Goal: Information Seeking & Learning: Learn about a topic

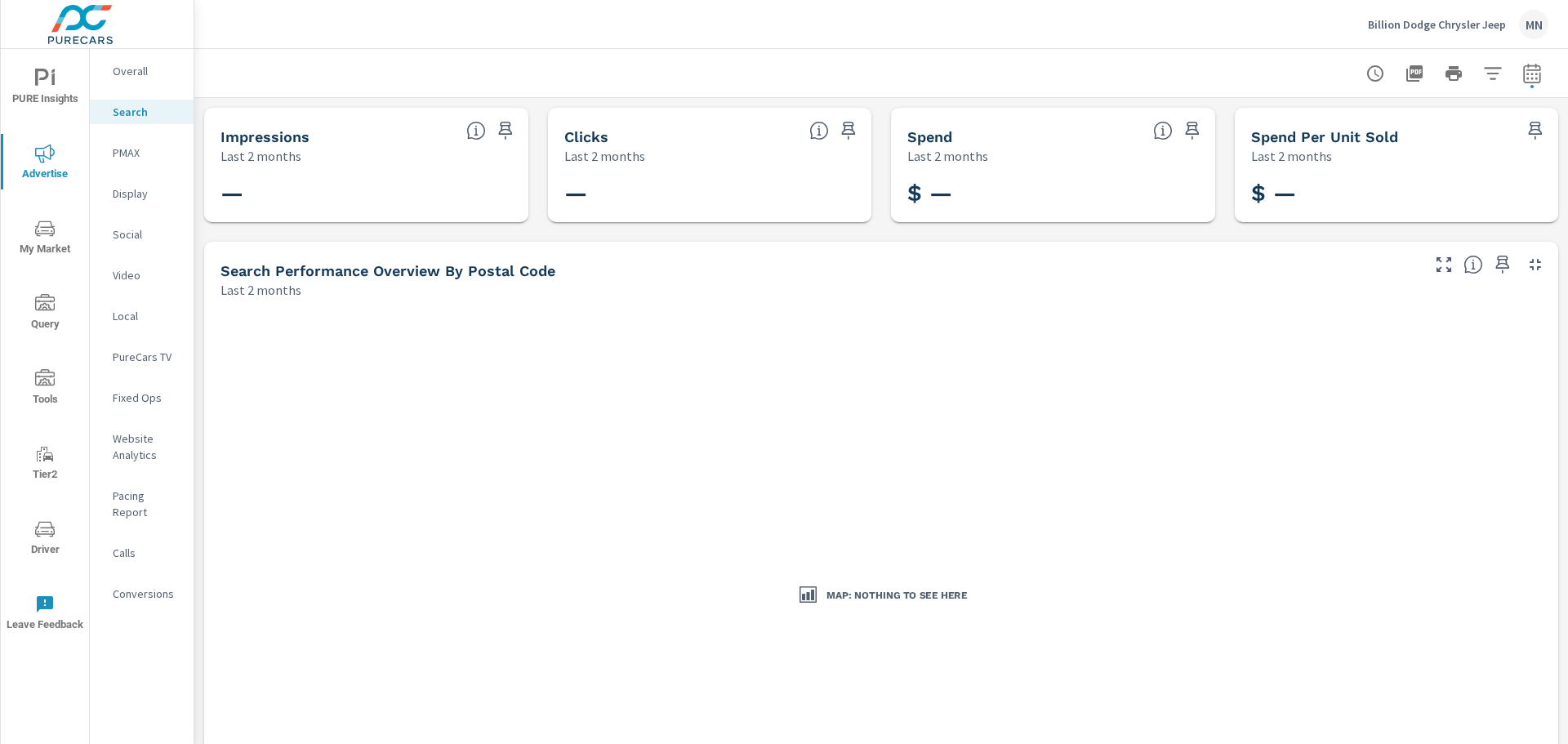
click at [1459, 31] on p "Billion Dodge Chrysler Jeep" at bounding box center [1437, 24] width 138 height 15
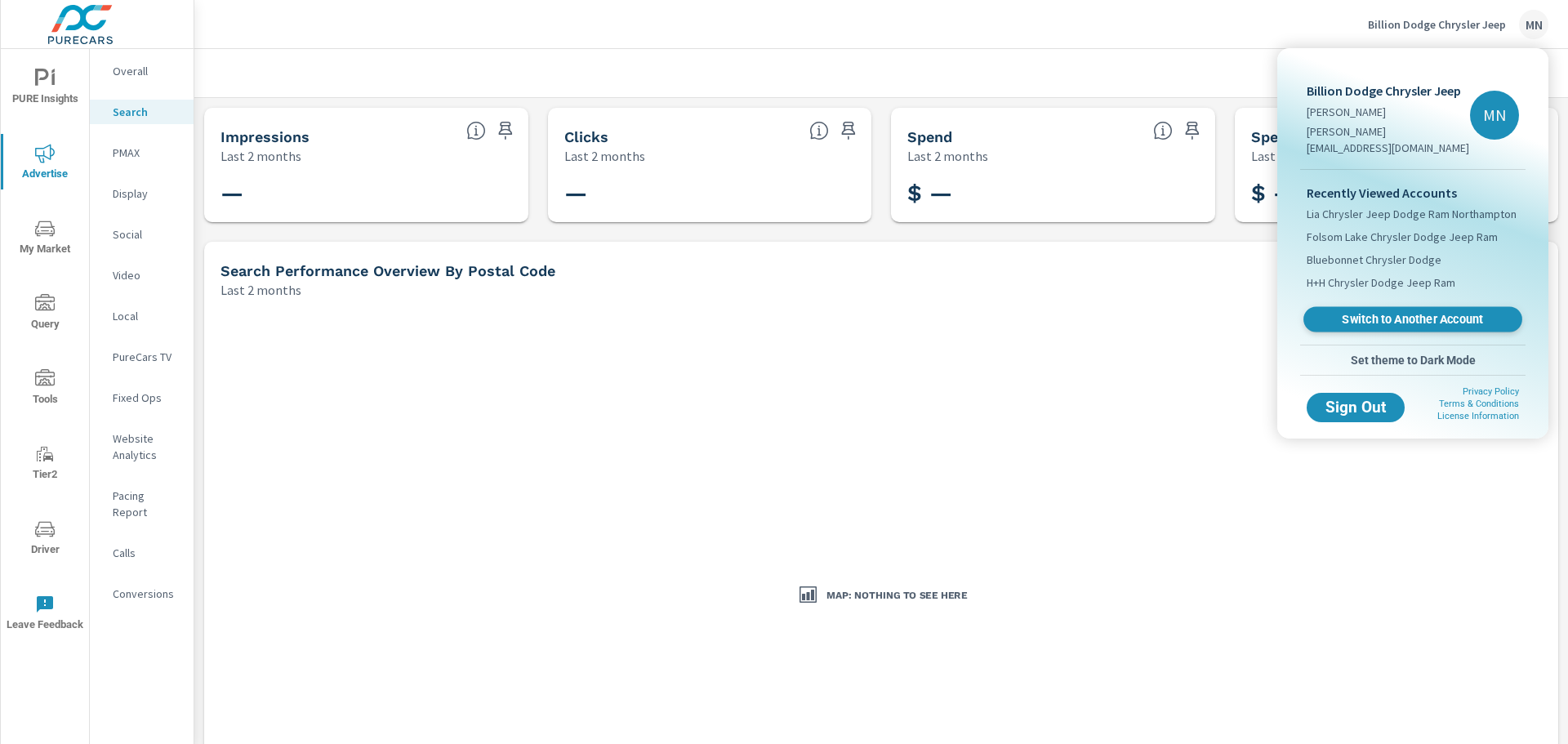
click at [1378, 312] on span "Switch to Another Account" at bounding box center [1413, 319] width 200 height 16
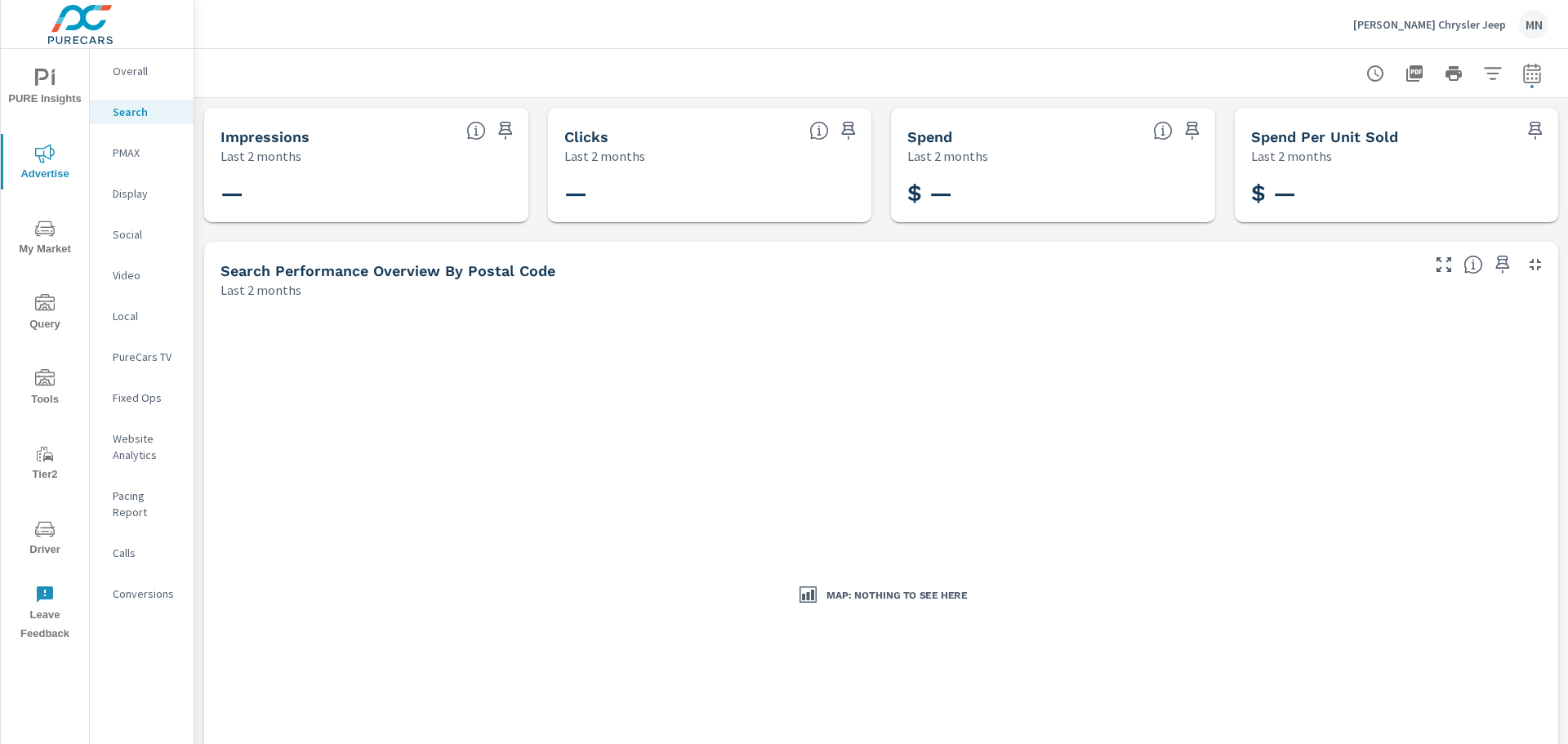
click at [148, 159] on p "PMAX" at bounding box center [146, 152] width 68 height 16
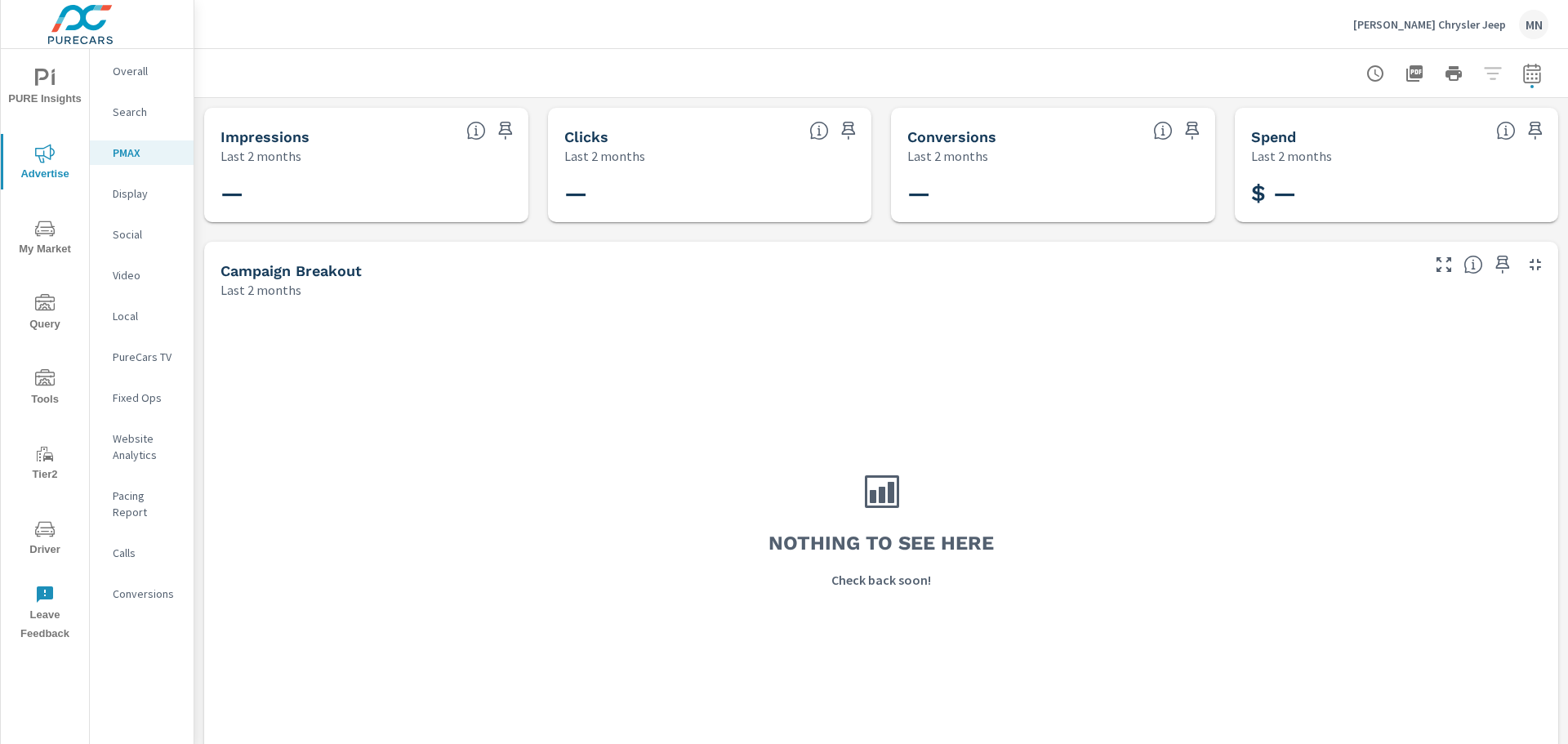
click at [109, 190] on div "Display" at bounding box center [141, 193] width 103 height 24
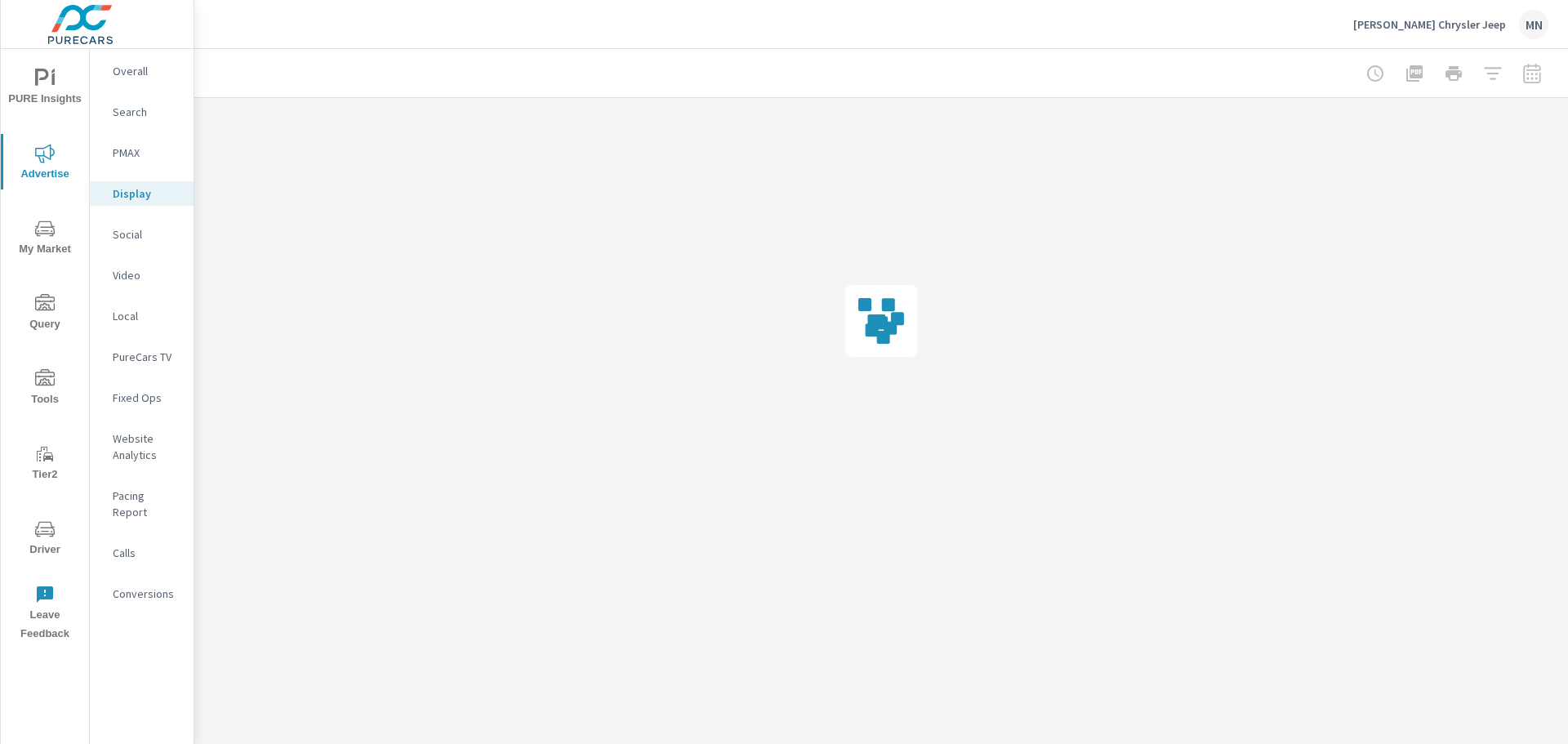
click at [132, 178] on nav "Overall Search PMAX Display Social Video Local PureCars TV Fixed Ops Website An…" at bounding box center [141, 338] width 103 height 580
click at [132, 189] on p "Display" at bounding box center [146, 193] width 68 height 16
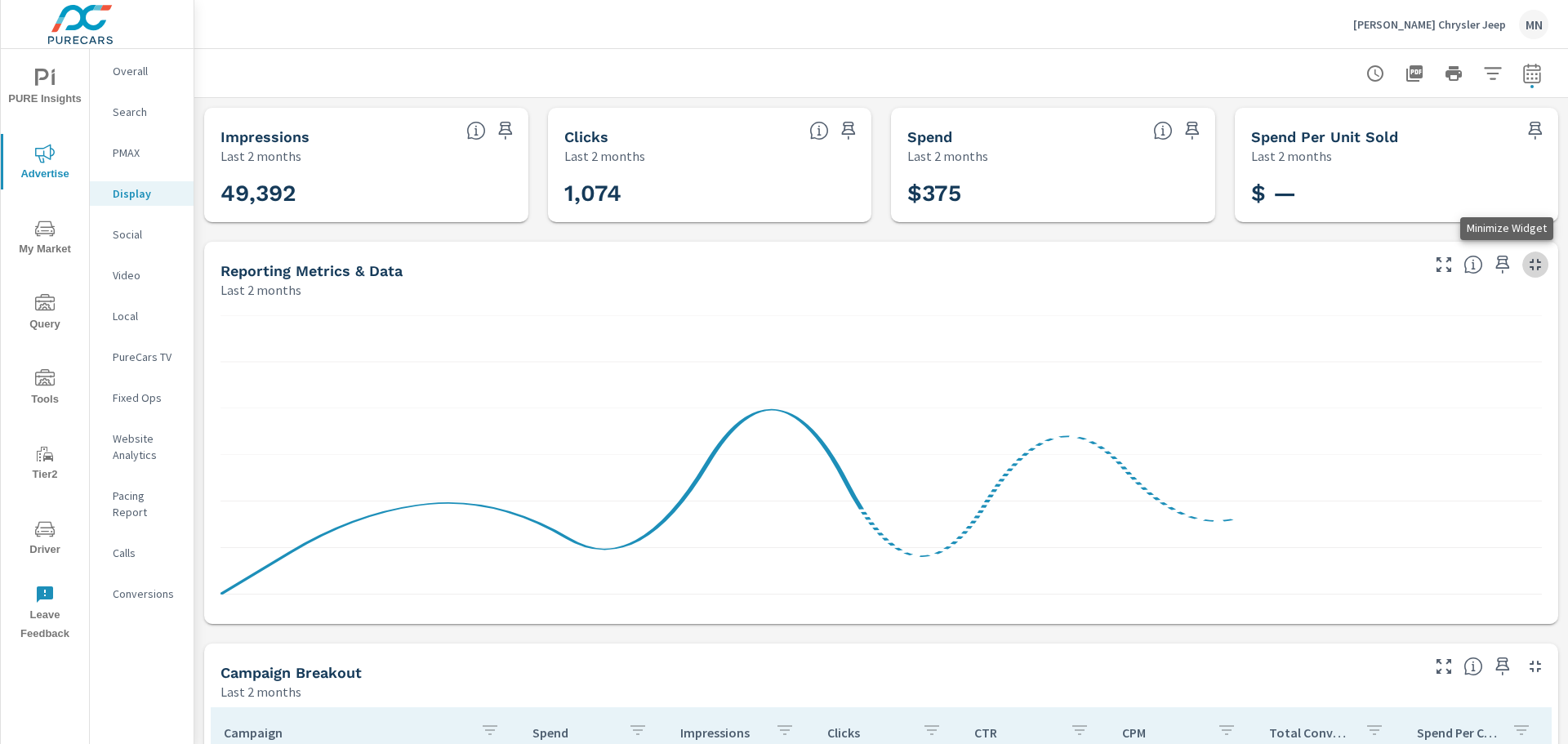
click at [1526, 257] on icon "button" at bounding box center [1535, 264] width 20 height 20
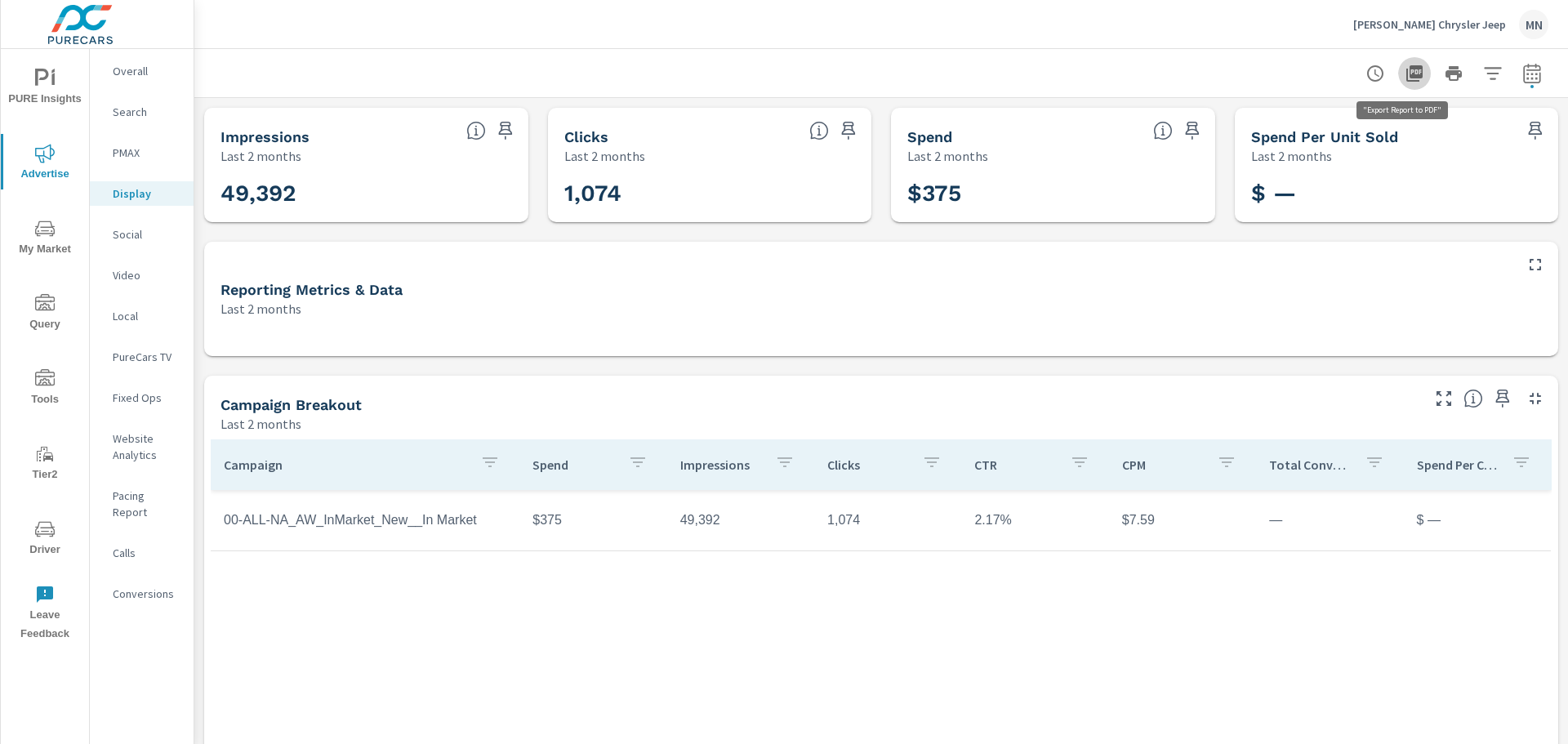
click at [1406, 73] on icon "button" at bounding box center [1415, 73] width 20 height 20
click at [129, 312] on p "Local" at bounding box center [146, 315] width 68 height 16
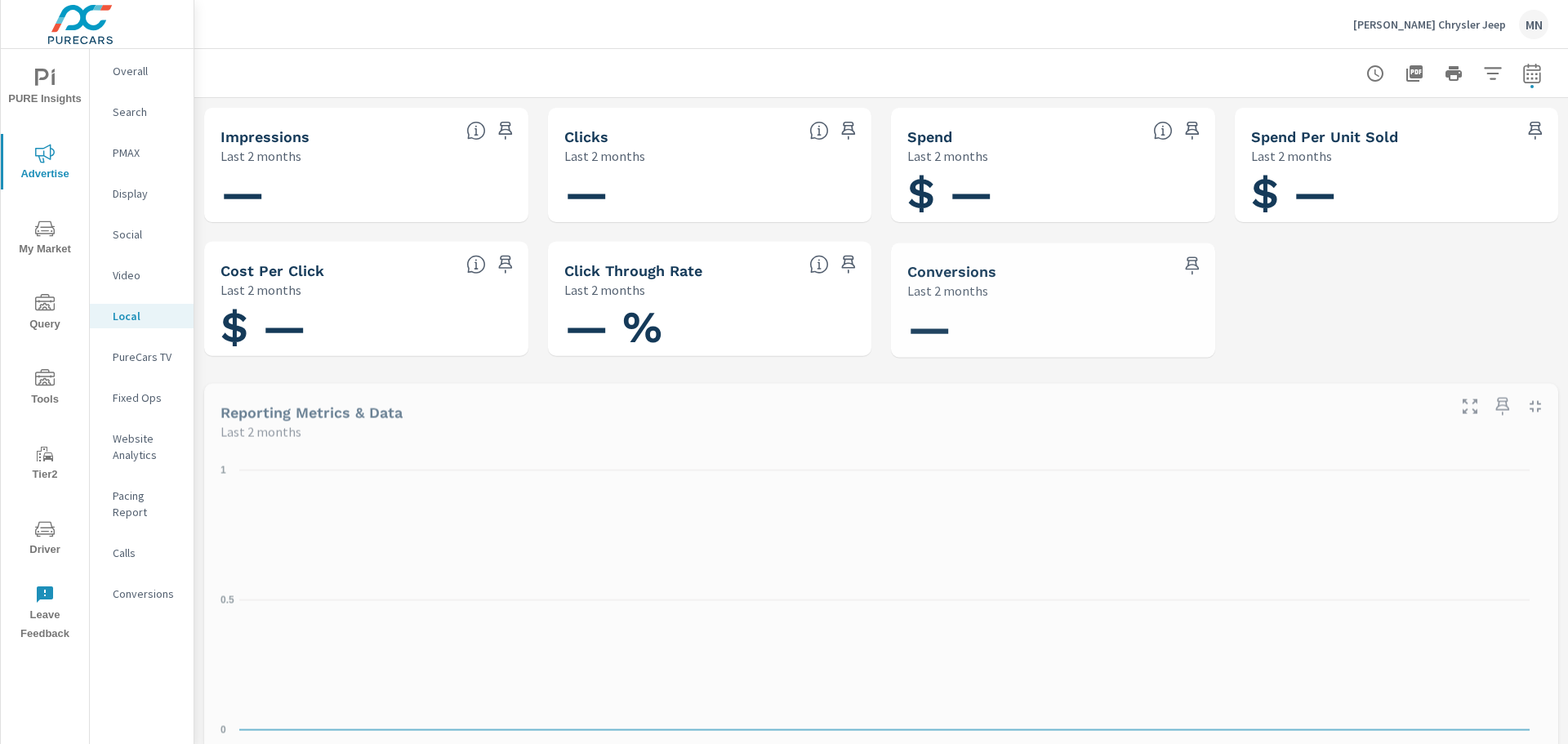
click at [135, 354] on p "PureCars TV" at bounding box center [146, 356] width 68 height 16
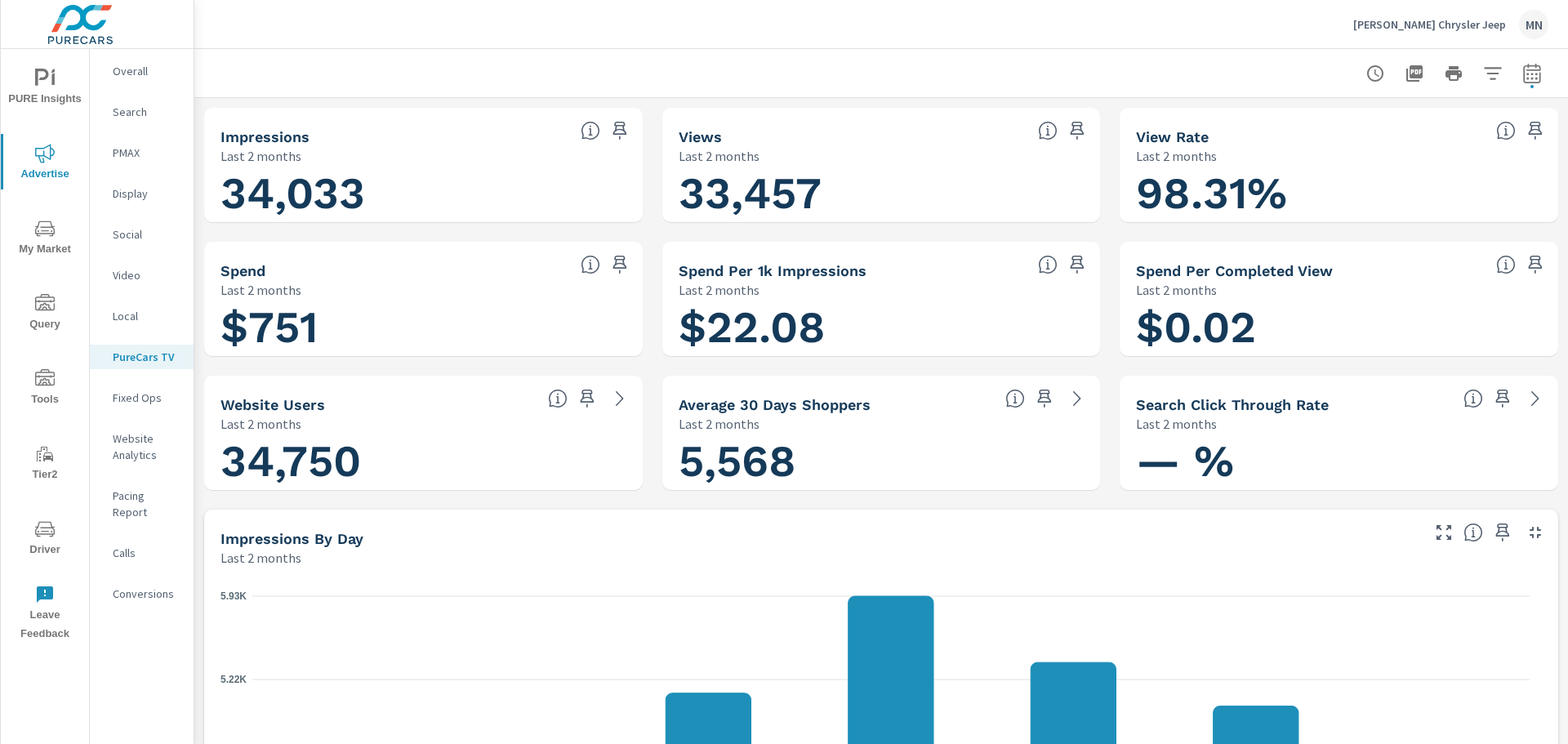
click at [1528, 527] on icon "button" at bounding box center [1535, 532] width 20 height 20
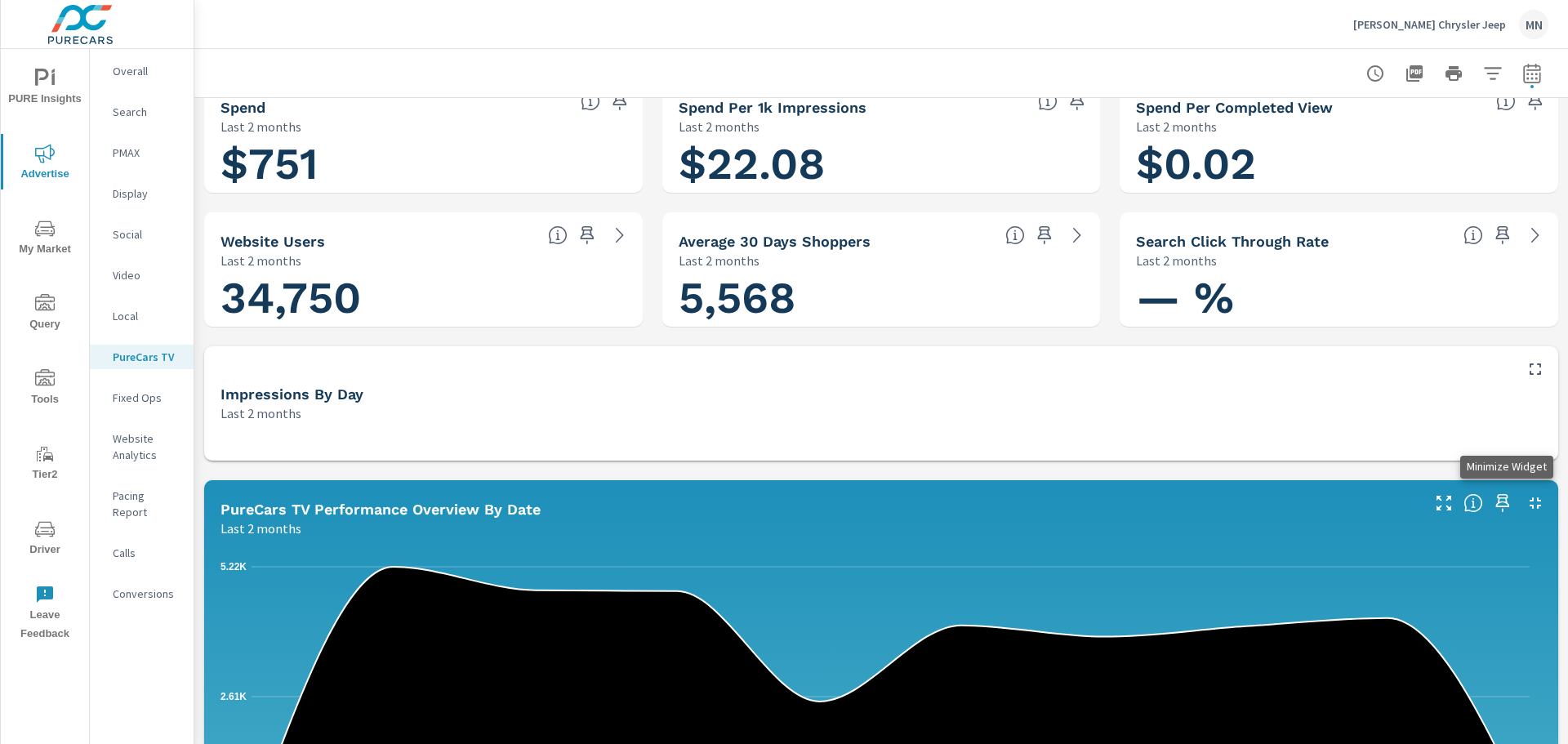
click at [1526, 496] on icon "button" at bounding box center [1535, 503] width 20 height 20
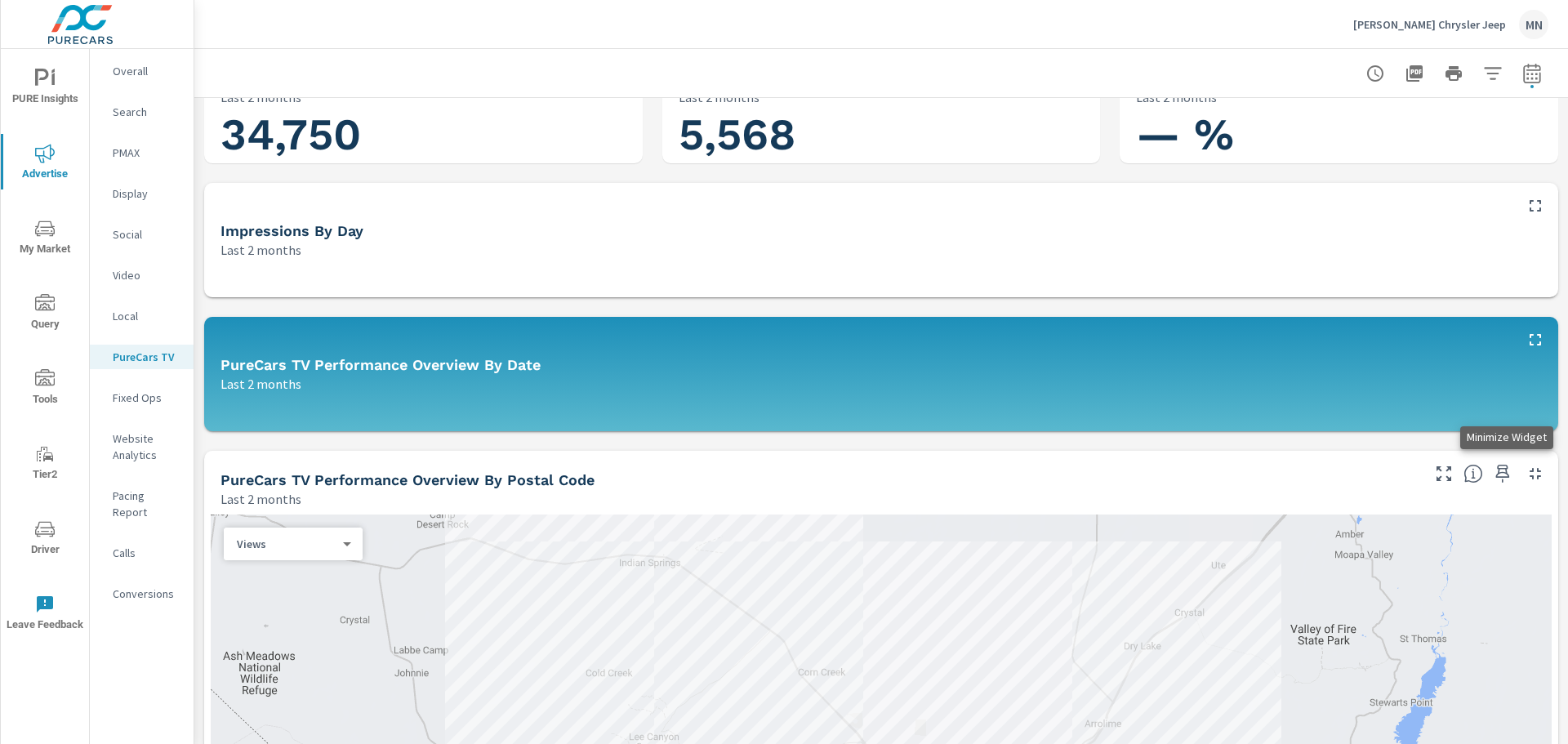
click at [1526, 475] on icon "button" at bounding box center [1535, 473] width 20 height 20
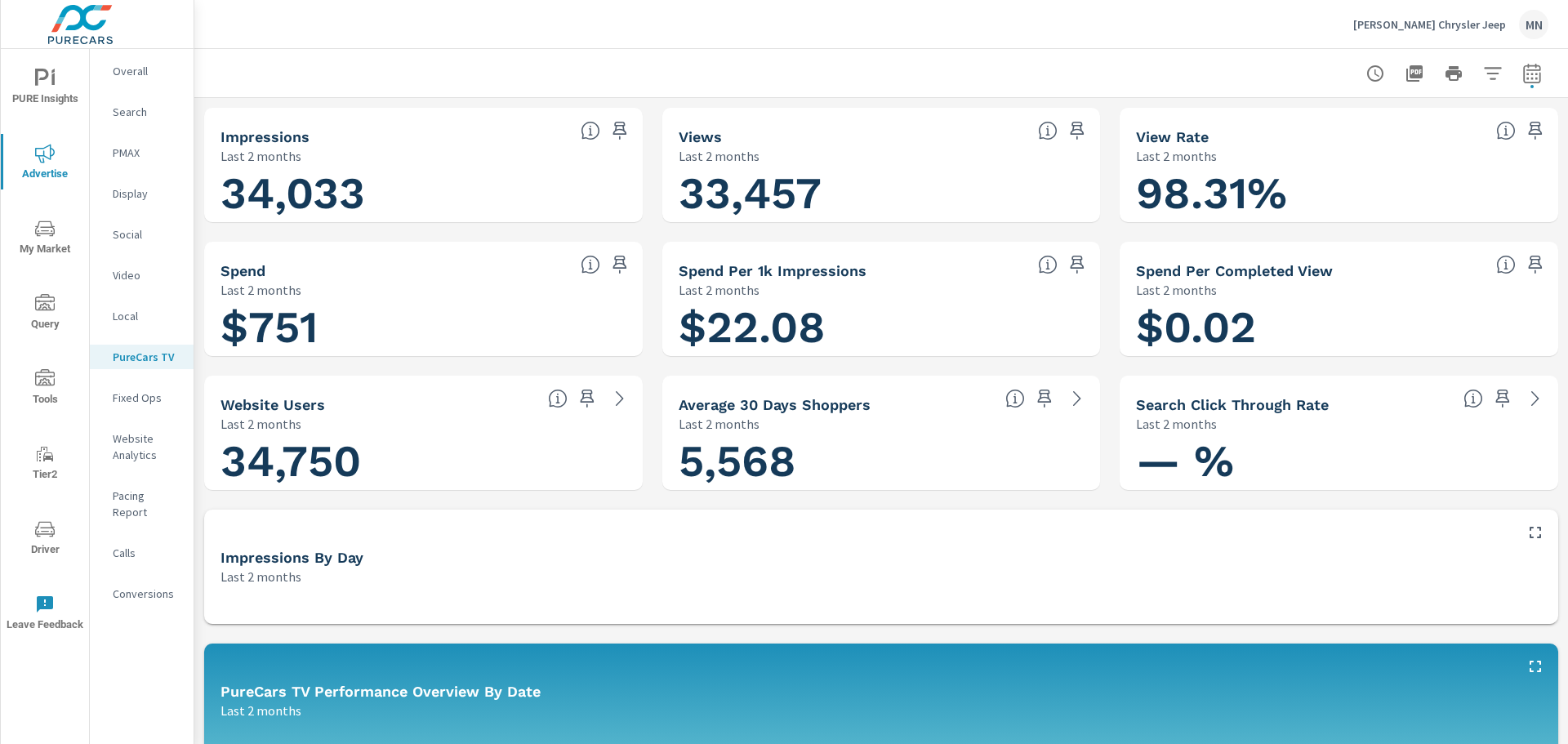
click at [1407, 71] on icon "button" at bounding box center [1415, 73] width 16 height 16
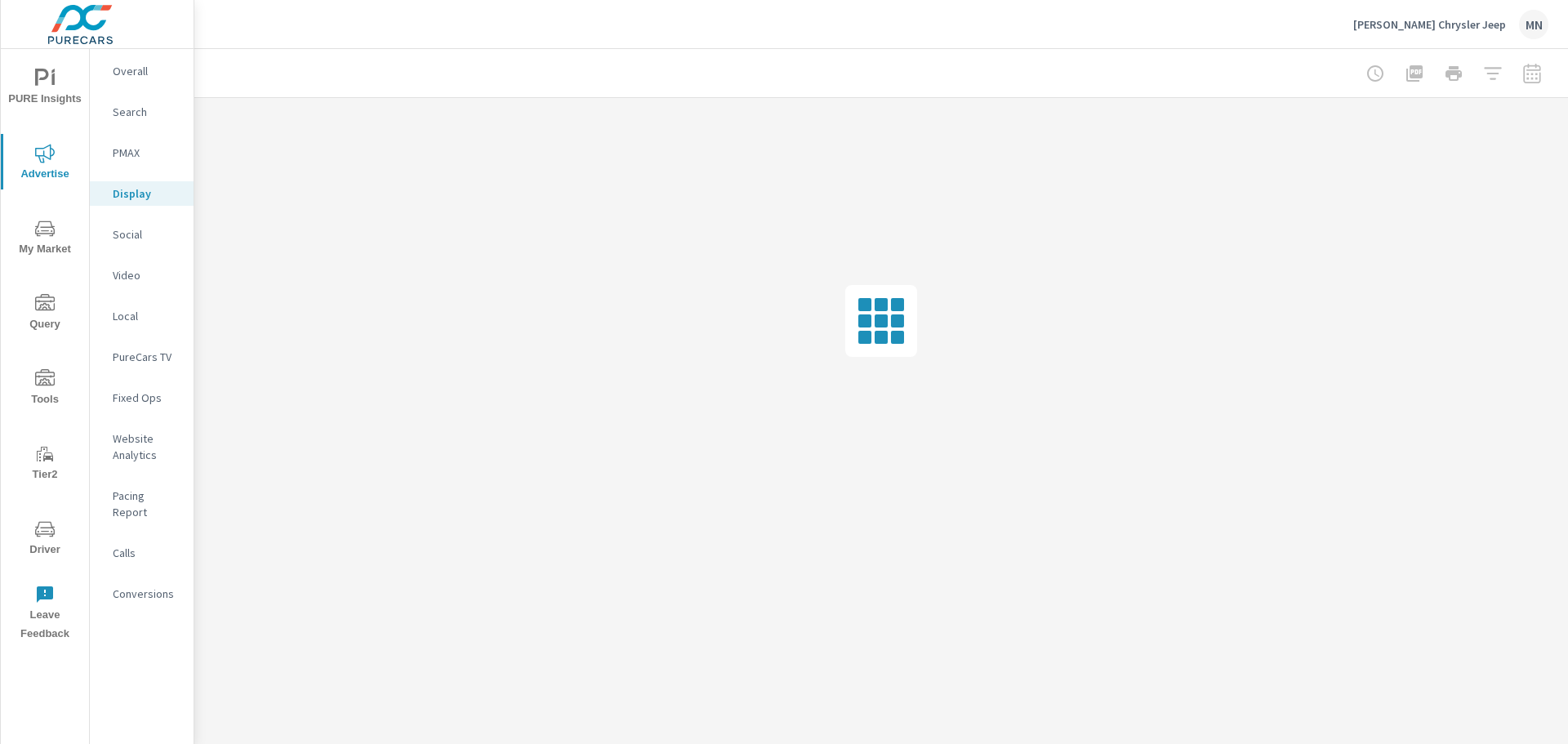
click at [126, 234] on p "Social" at bounding box center [146, 234] width 68 height 16
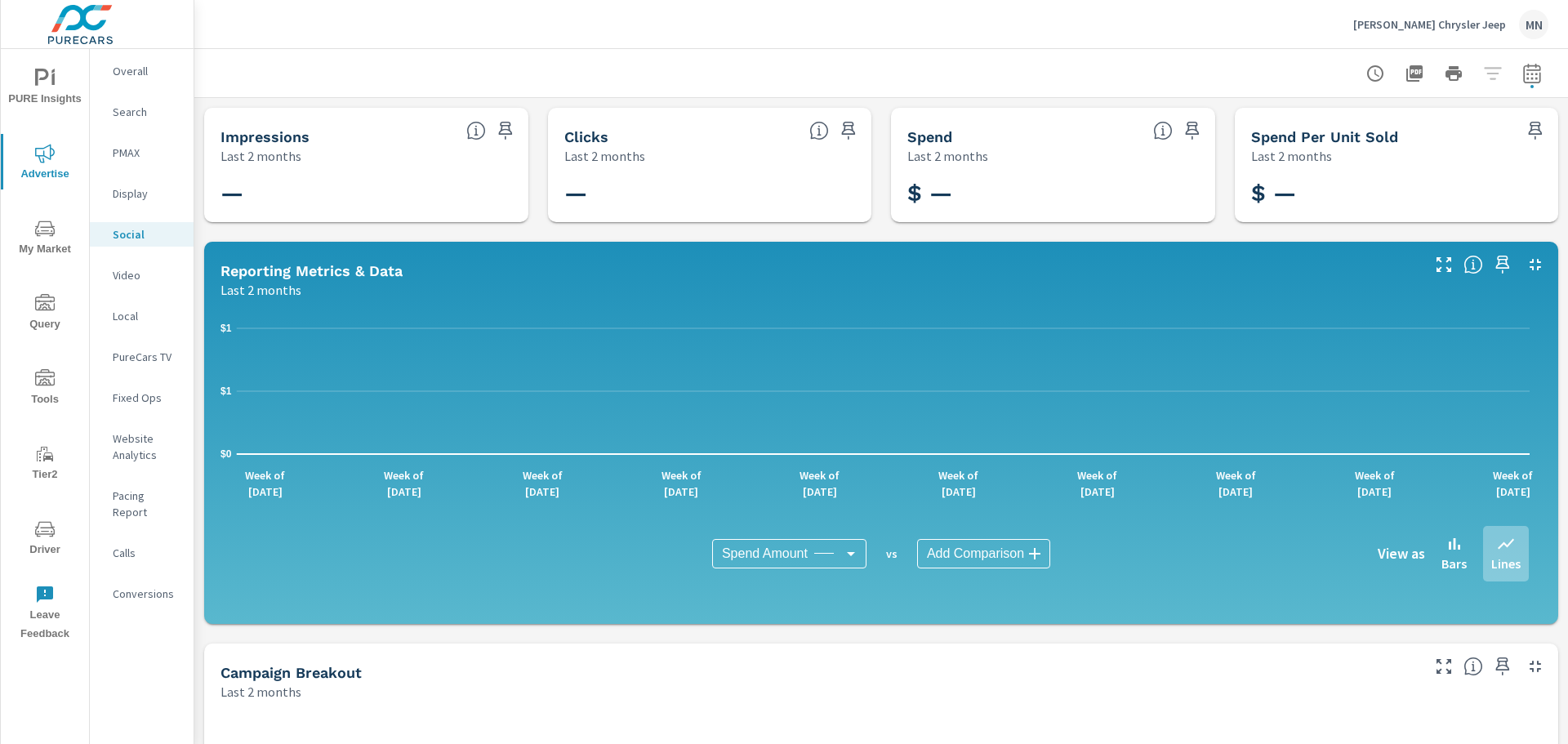
click at [137, 276] on p "Video" at bounding box center [146, 275] width 68 height 16
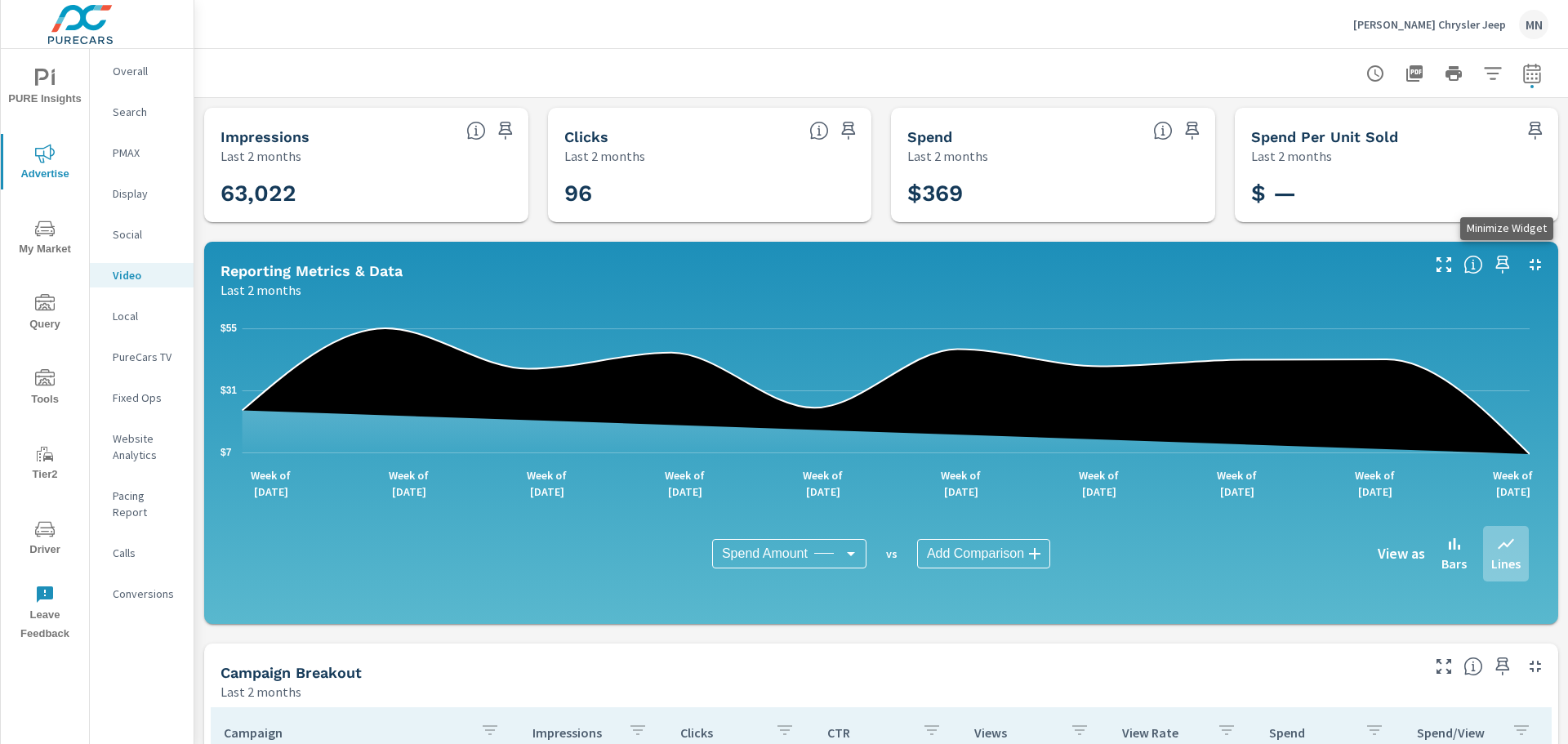
click at [1526, 256] on icon "button" at bounding box center [1535, 264] width 20 height 20
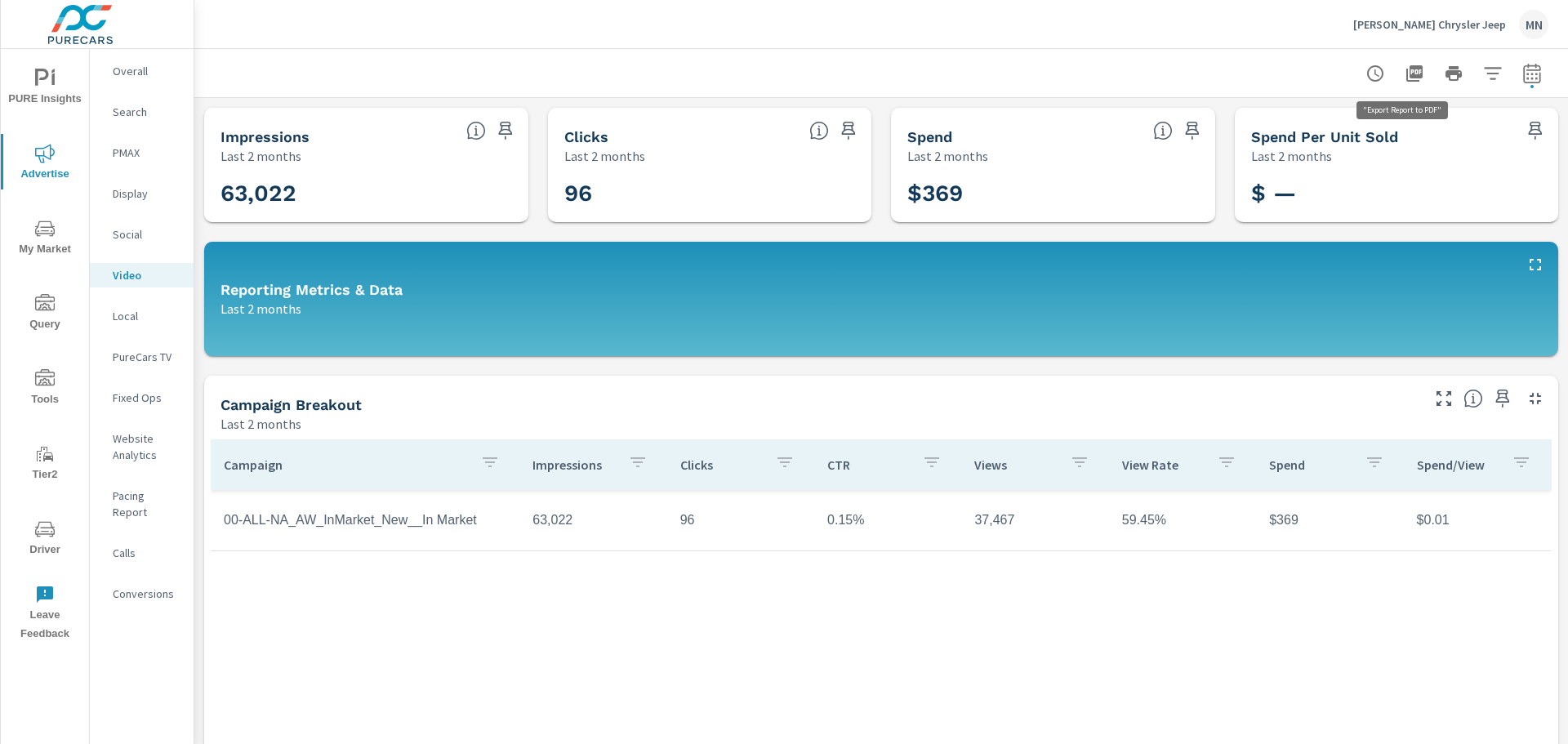
click at [1407, 69] on icon "button" at bounding box center [1415, 73] width 16 height 16
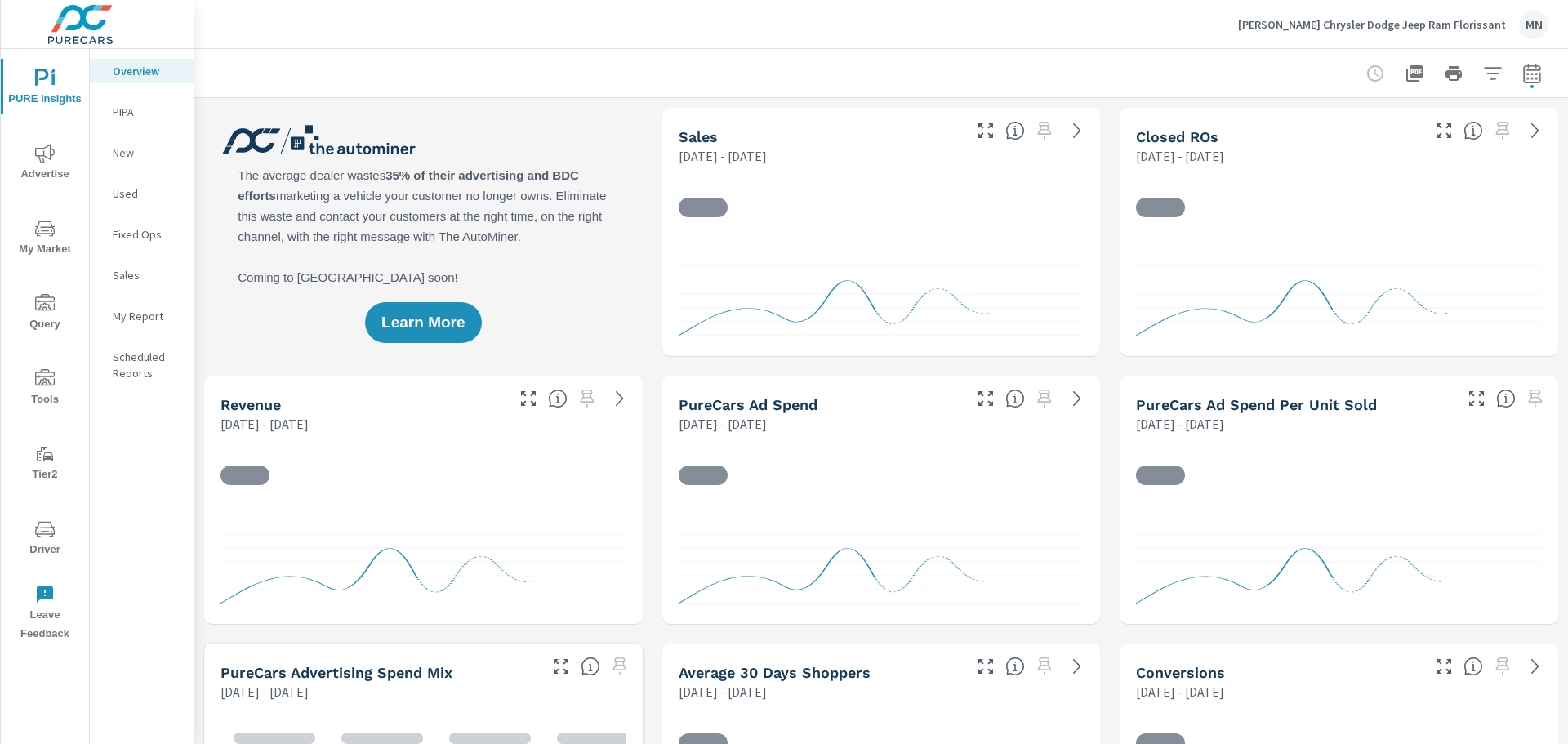
click at [42, 179] on span "Advertise" at bounding box center [45, 164] width 78 height 40
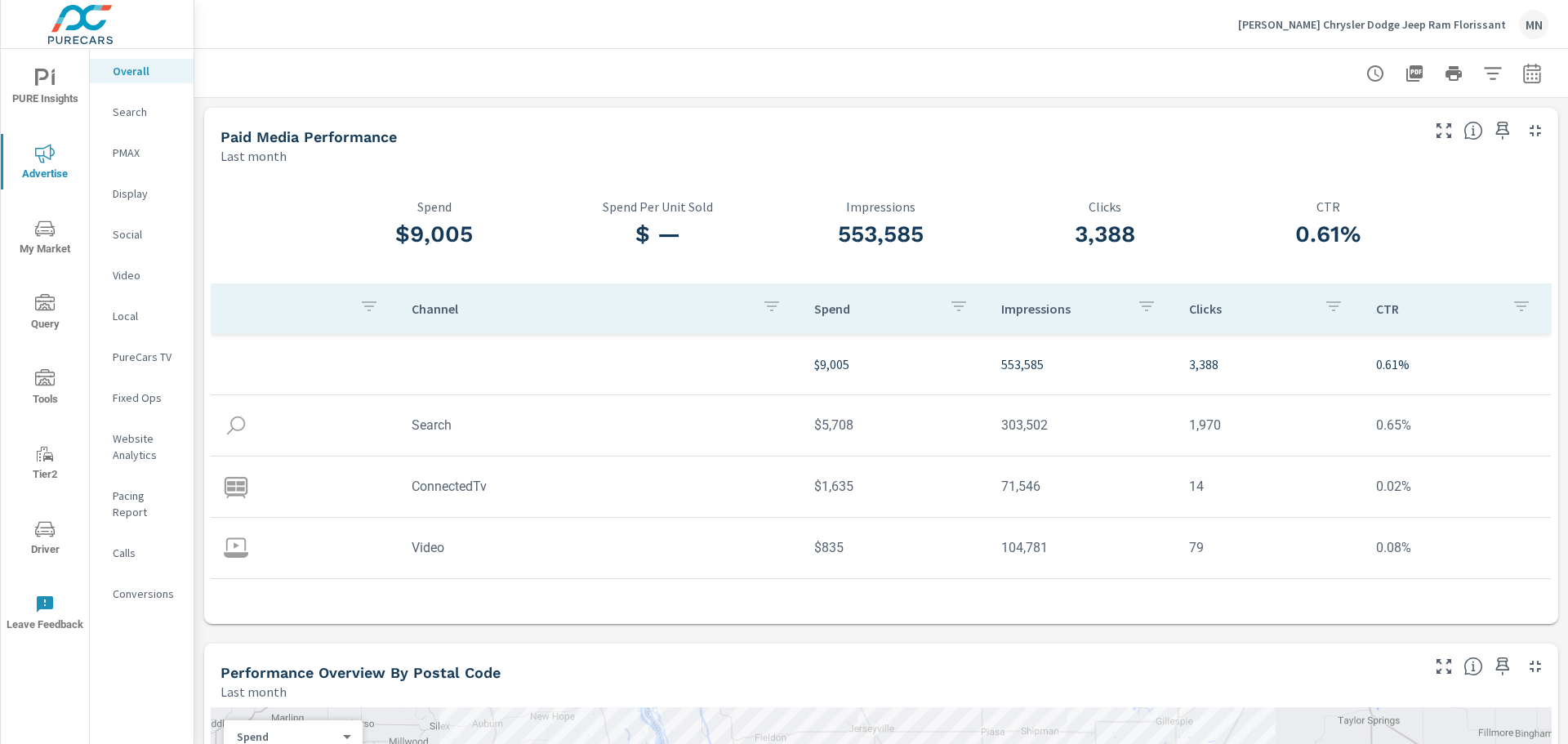
click at [1526, 666] on icon "button" at bounding box center [1535, 666] width 20 height 20
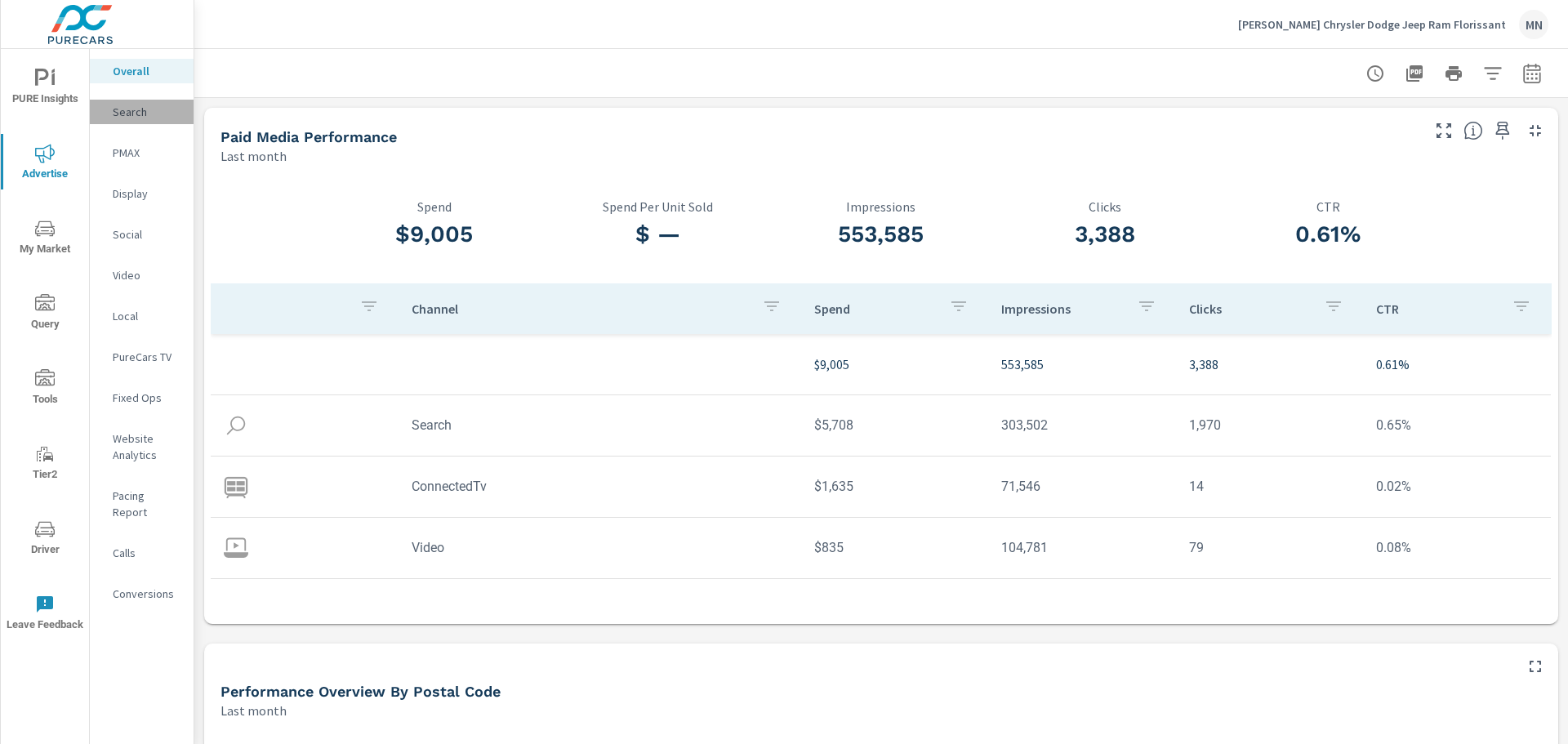
click at [137, 117] on p "Search" at bounding box center [146, 111] width 68 height 16
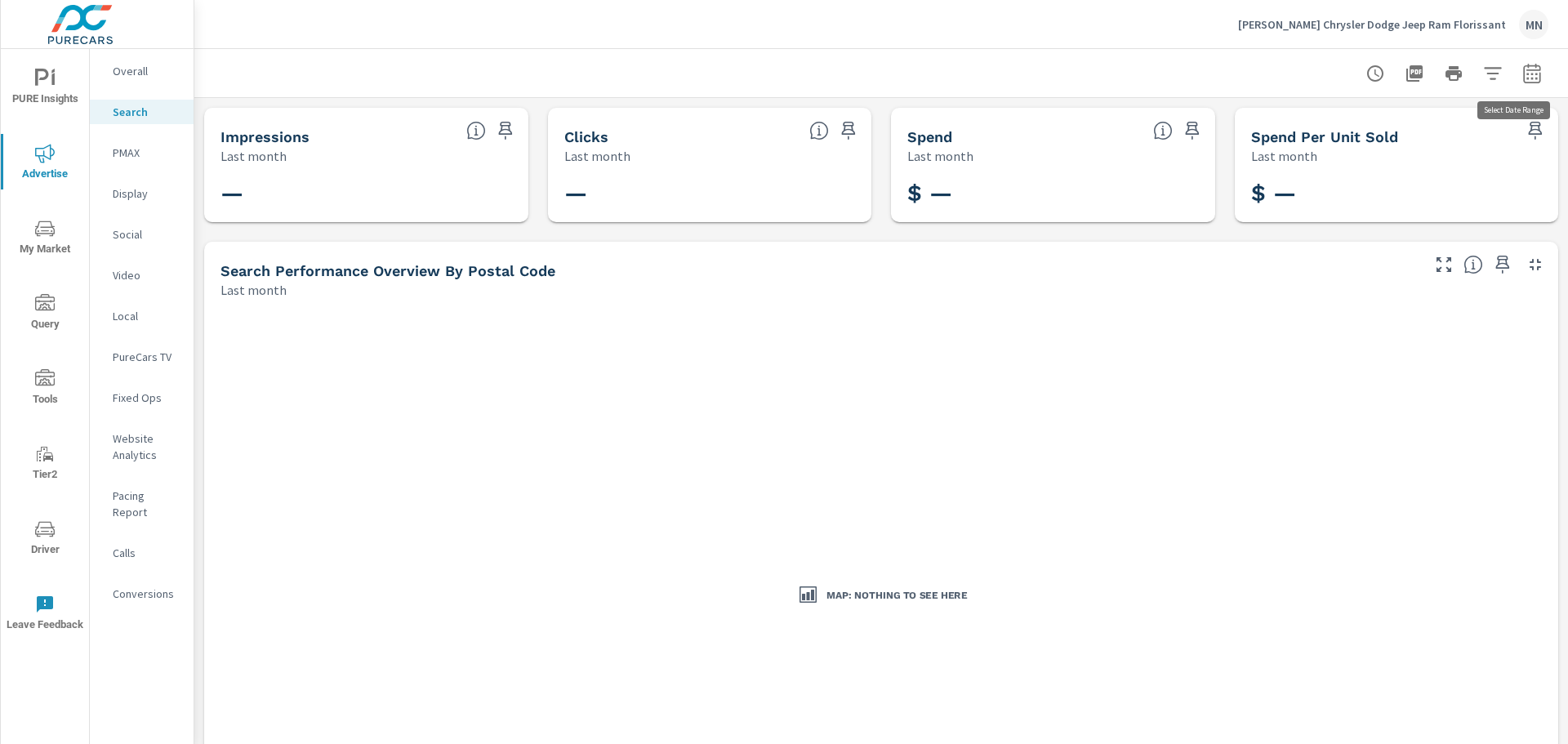
click at [1528, 79] on icon "button" at bounding box center [1532, 72] width 17 height 20
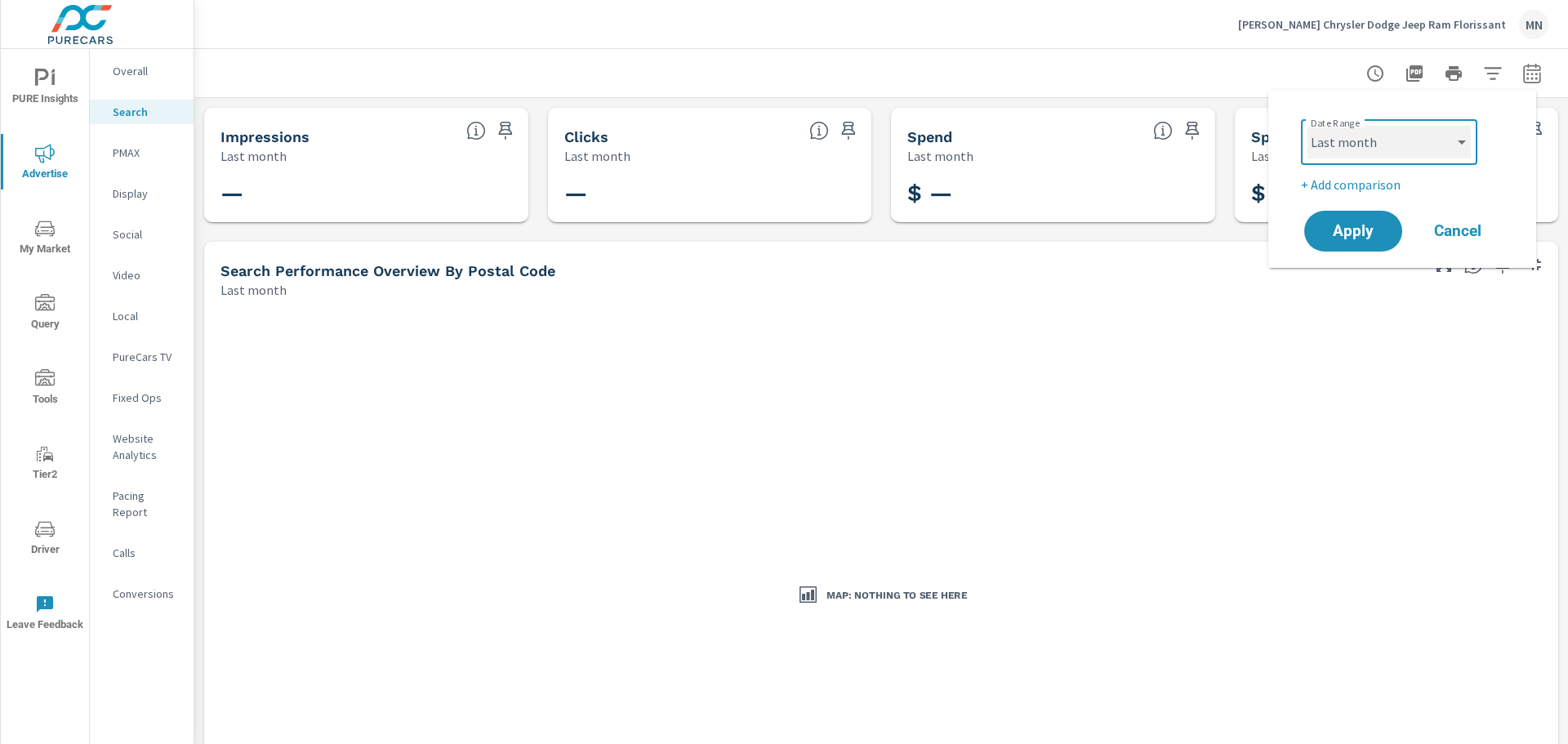
click at [1374, 149] on select "Custom Yesterday Last week Last 7 days Last 14 days Last 30 days Last 45 days L…" at bounding box center [1390, 142] width 164 height 33
click at [1308, 126] on select "Custom Yesterday Last week Last 7 days Last 14 days Last 30 days Last 45 days L…" at bounding box center [1390, 142] width 164 height 33
select select "custom"
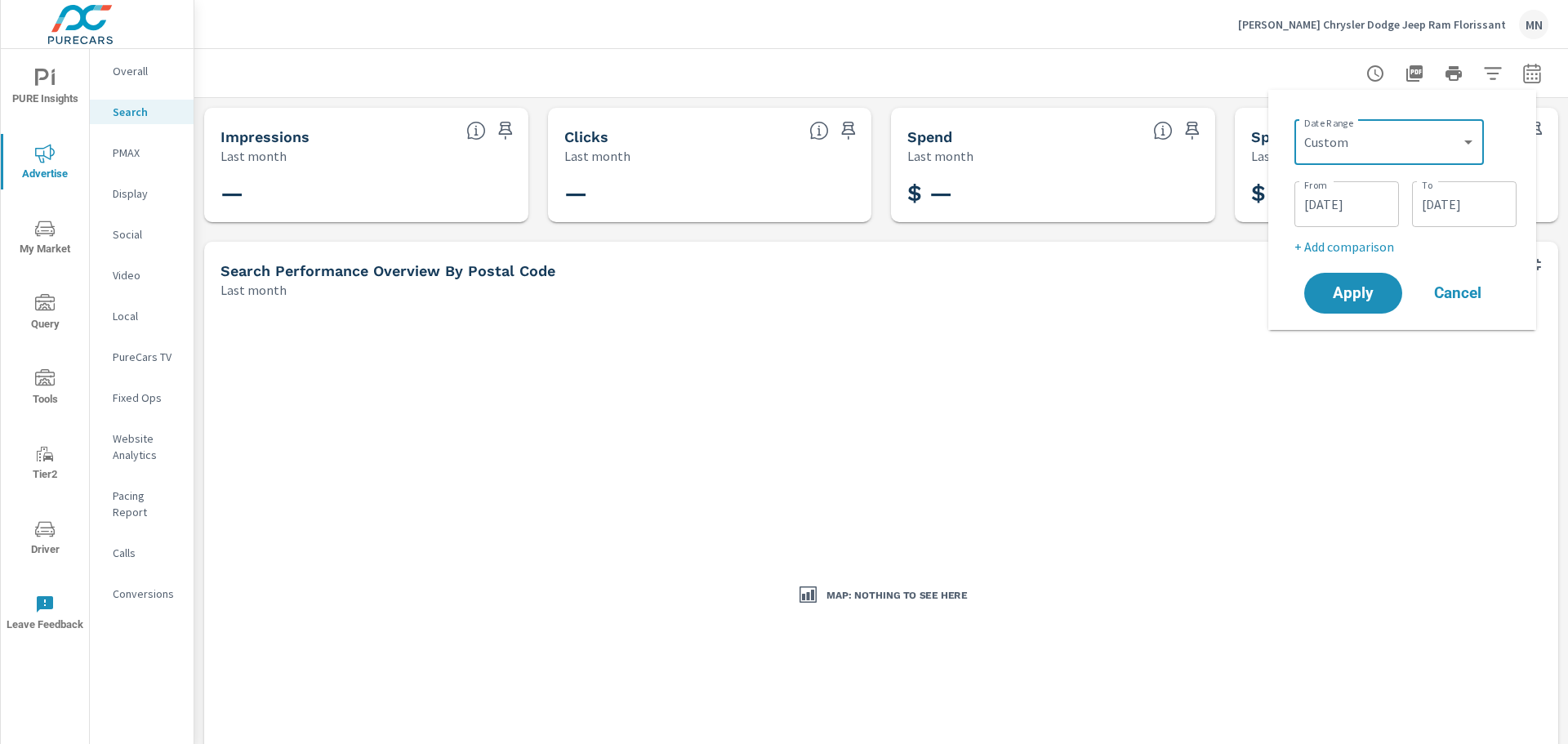
click at [1326, 214] on input "08/01/2025" at bounding box center [1347, 204] width 91 height 33
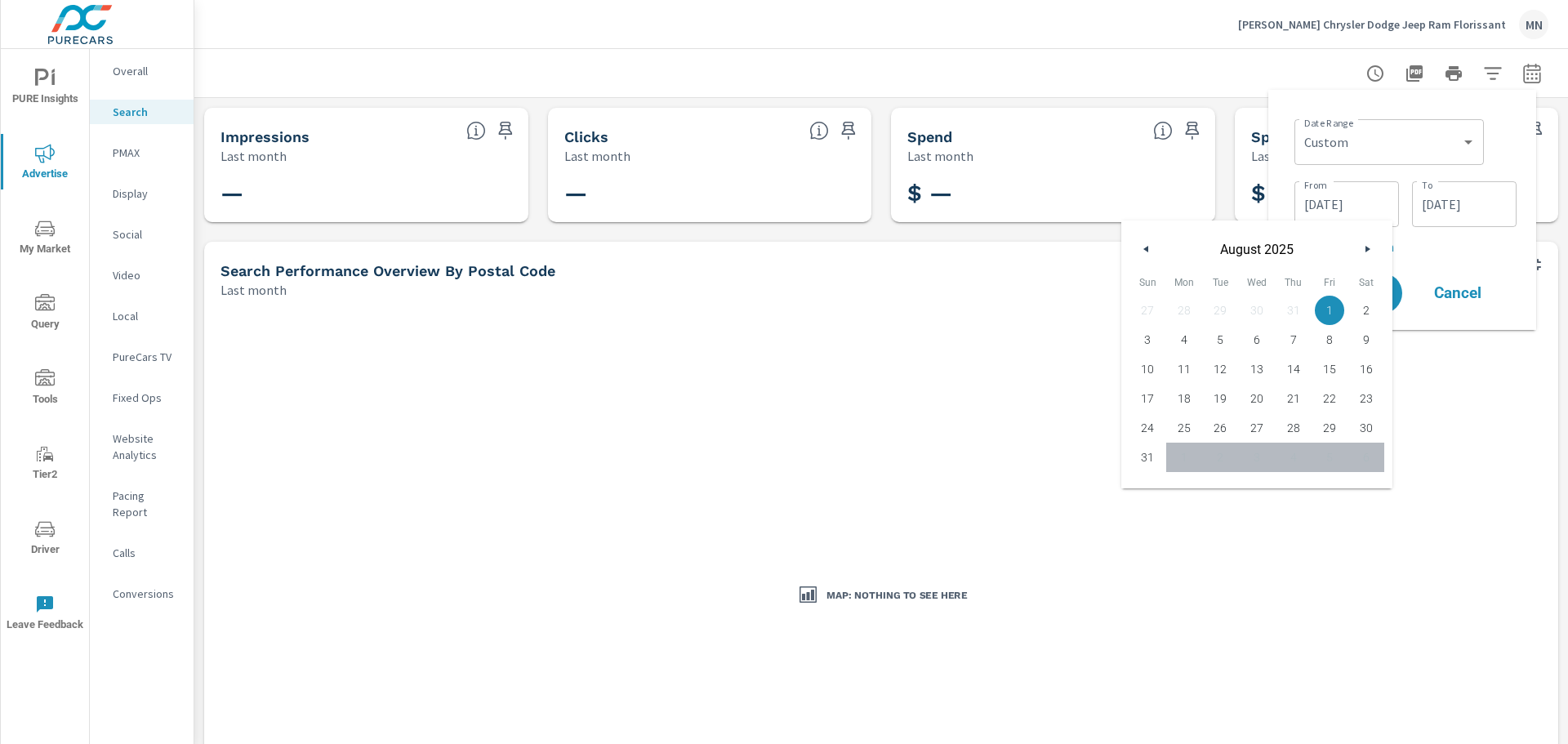
click at [1142, 243] on button "button" at bounding box center [1147, 249] width 20 height 20
click at [1221, 305] on span "1" at bounding box center [1221, 310] width 37 height 22
type input "07/01/2025"
click at [1288, 133] on div "Date Range Custom Yesterday Last week Last 7 days Last 14 days Last 30 days Las…" at bounding box center [1402, 209] width 242 height 214
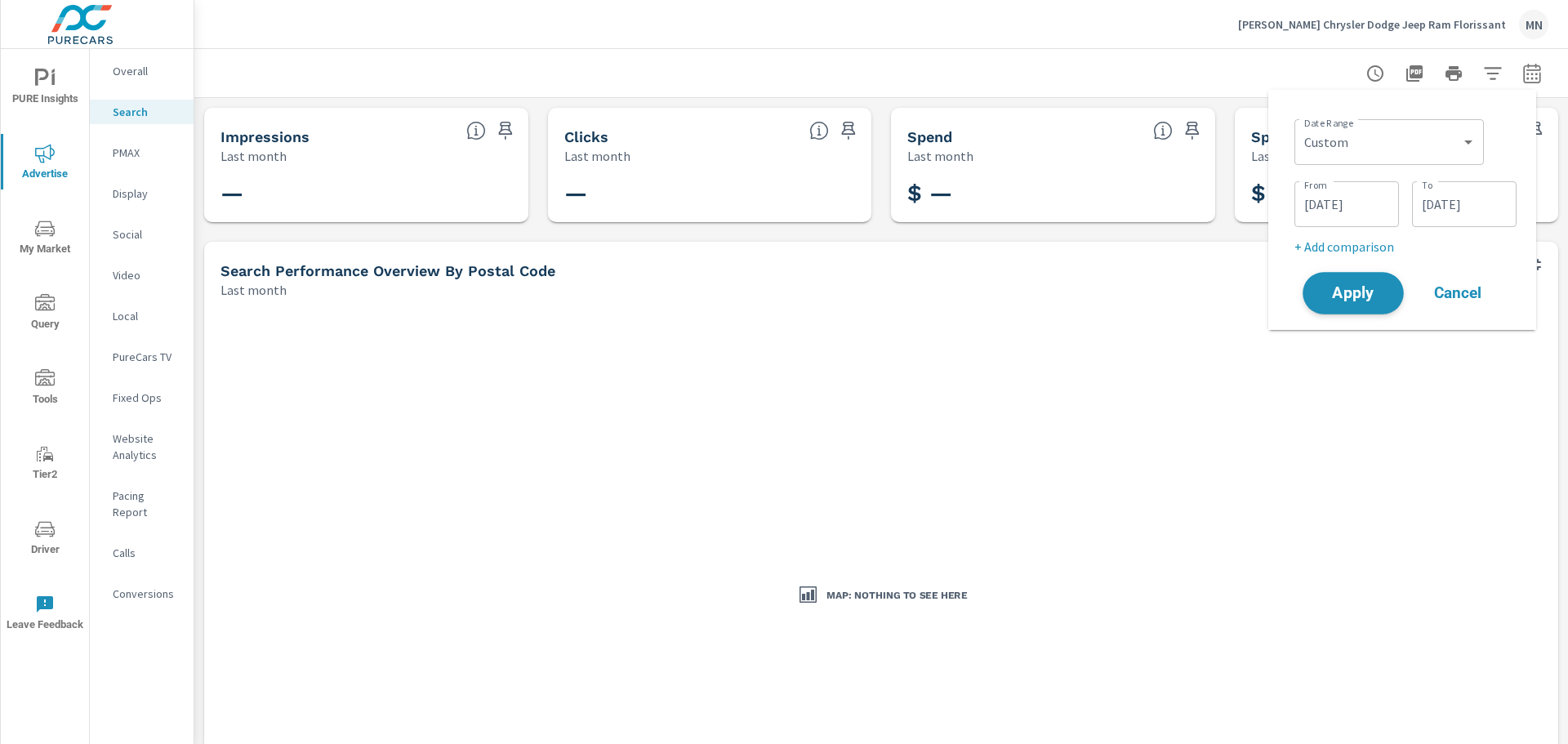
click at [1337, 286] on span "Apply" at bounding box center [1353, 294] width 67 height 16
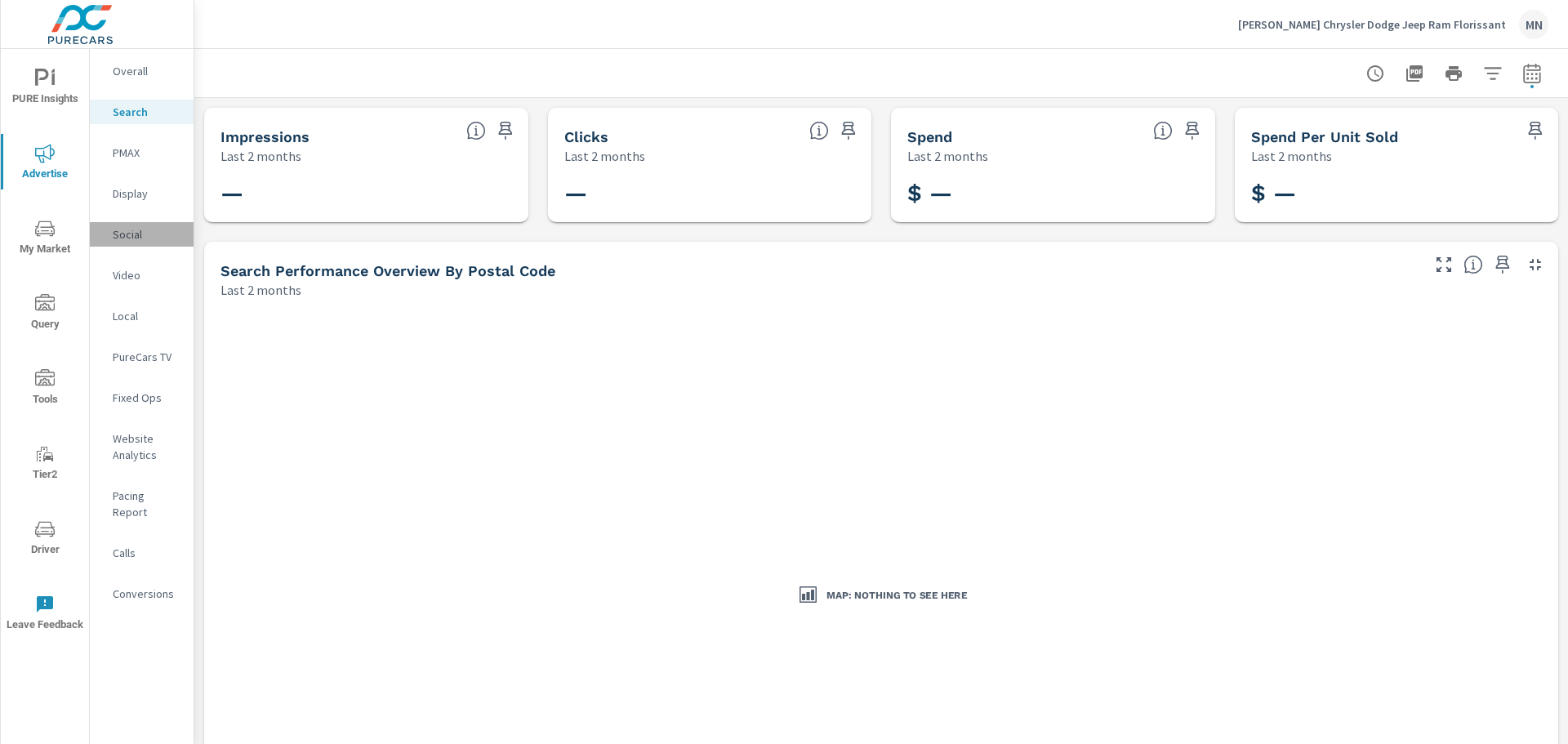
click at [135, 235] on p "Social" at bounding box center [146, 234] width 68 height 16
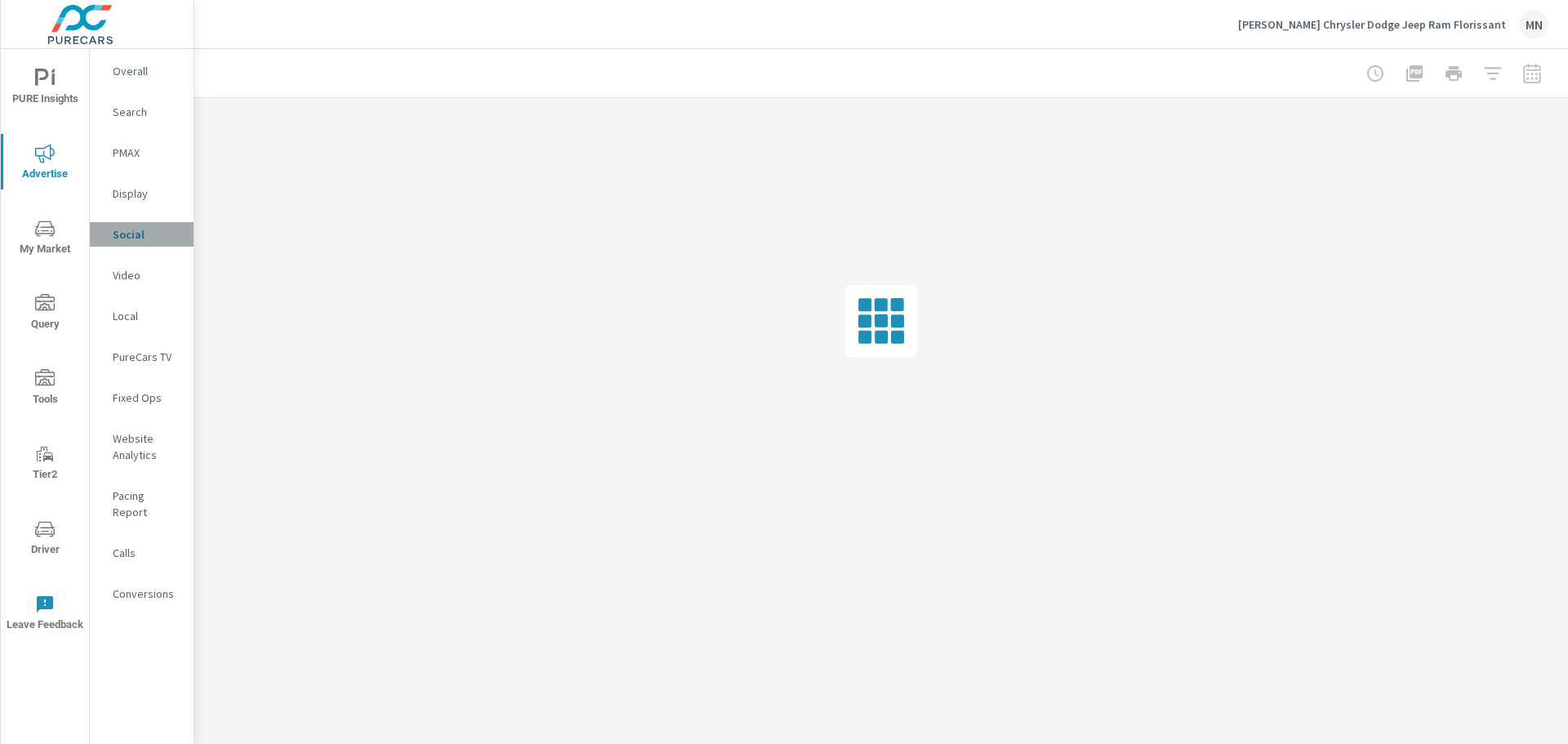
click at [135, 235] on p "Social" at bounding box center [146, 234] width 68 height 16
click at [152, 152] on p "PMAX" at bounding box center [146, 152] width 68 height 16
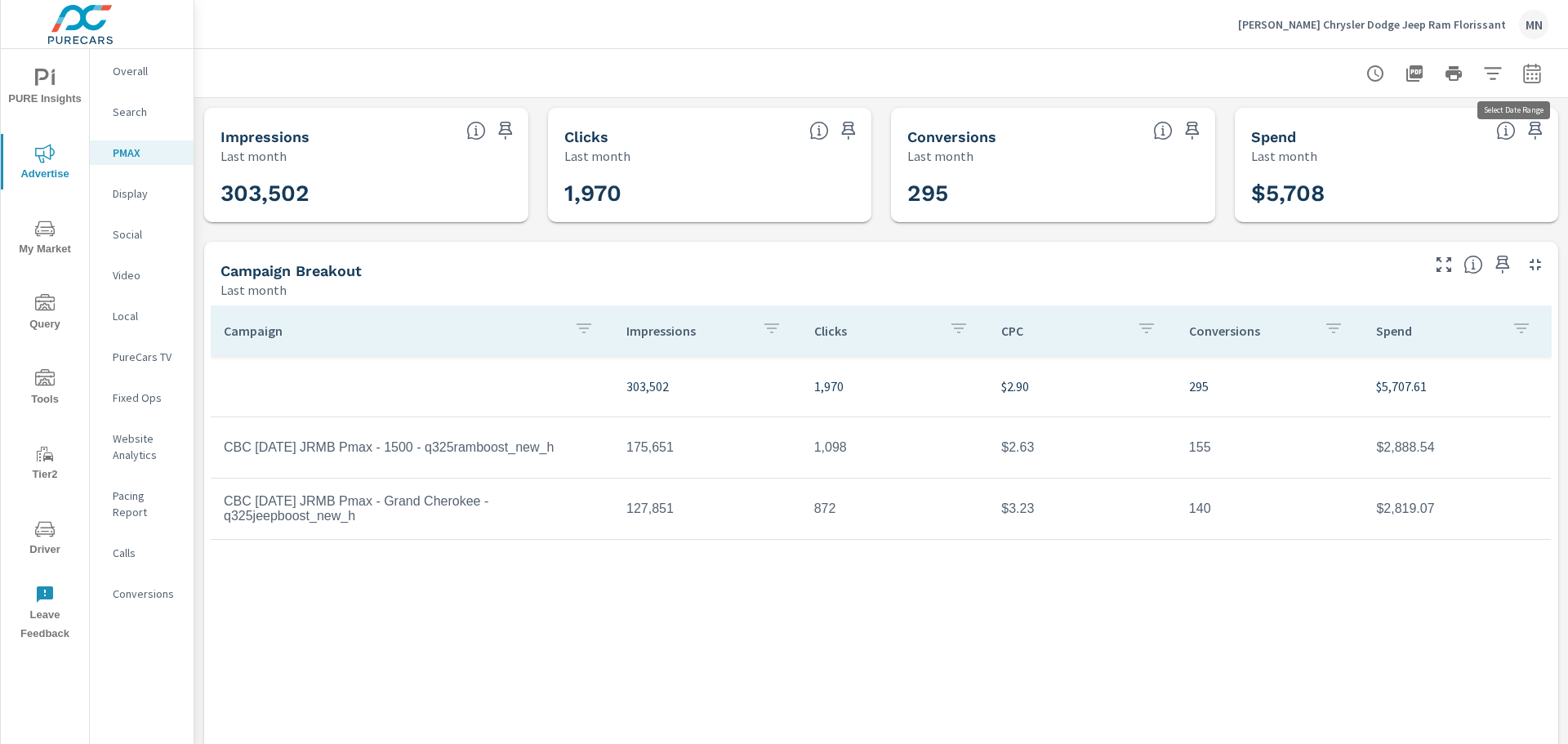
click at [1532, 70] on button "button" at bounding box center [1533, 73] width 33 height 33
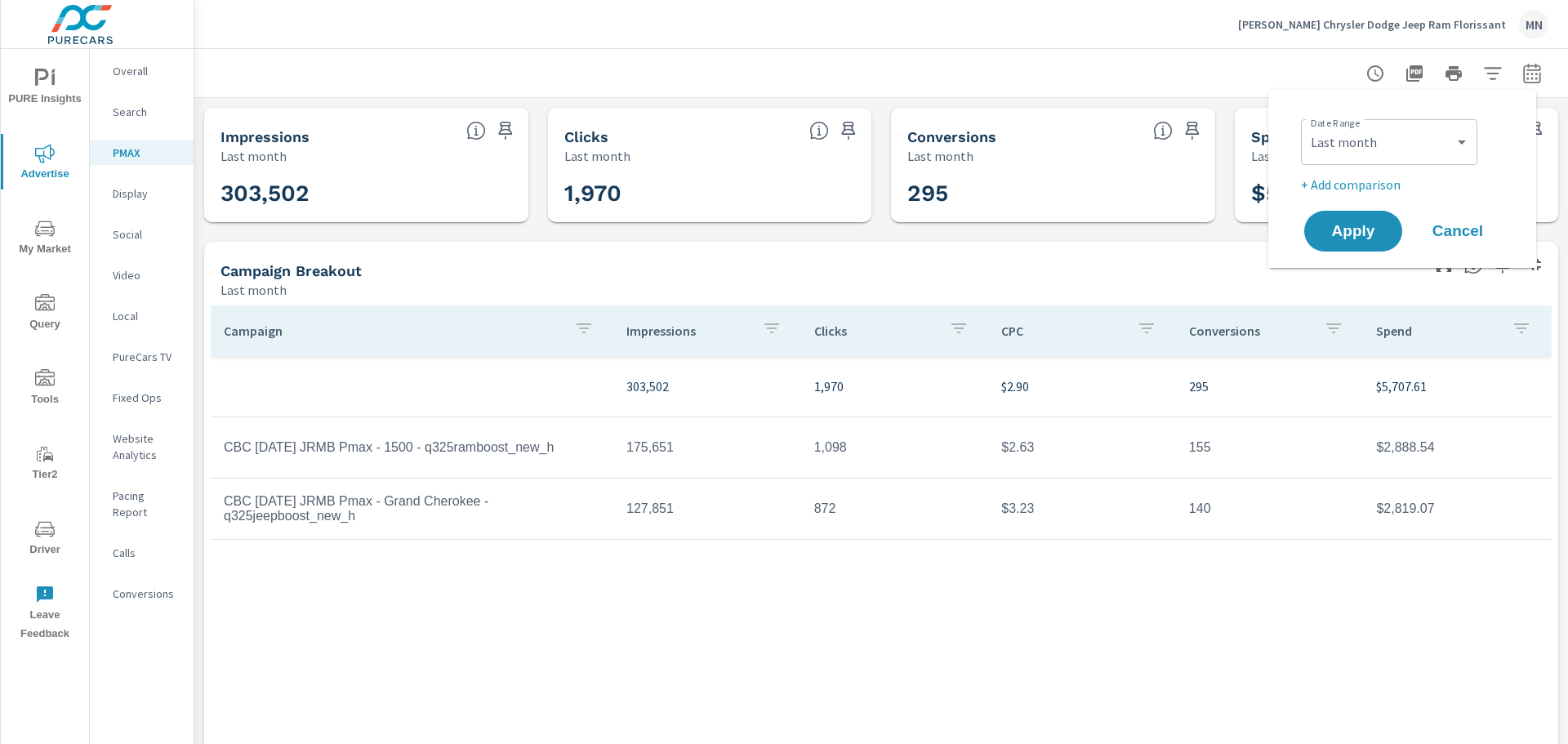
click at [1293, 140] on div "Date Range Custom Yesterday Last week Last 7 days Last 14 days Last 30 days Las…" at bounding box center [1402, 178] width 228 height 152
click at [1343, 154] on select "Custom Yesterday Last week Last 7 days Last 14 days Last 30 days Last 45 days L…" at bounding box center [1390, 142] width 164 height 33
click at [1308, 126] on select "Custom Yesterday Last week Last 7 days Last 14 days Last 30 days Last 45 days L…" at bounding box center [1390, 142] width 164 height 33
select select "custom"
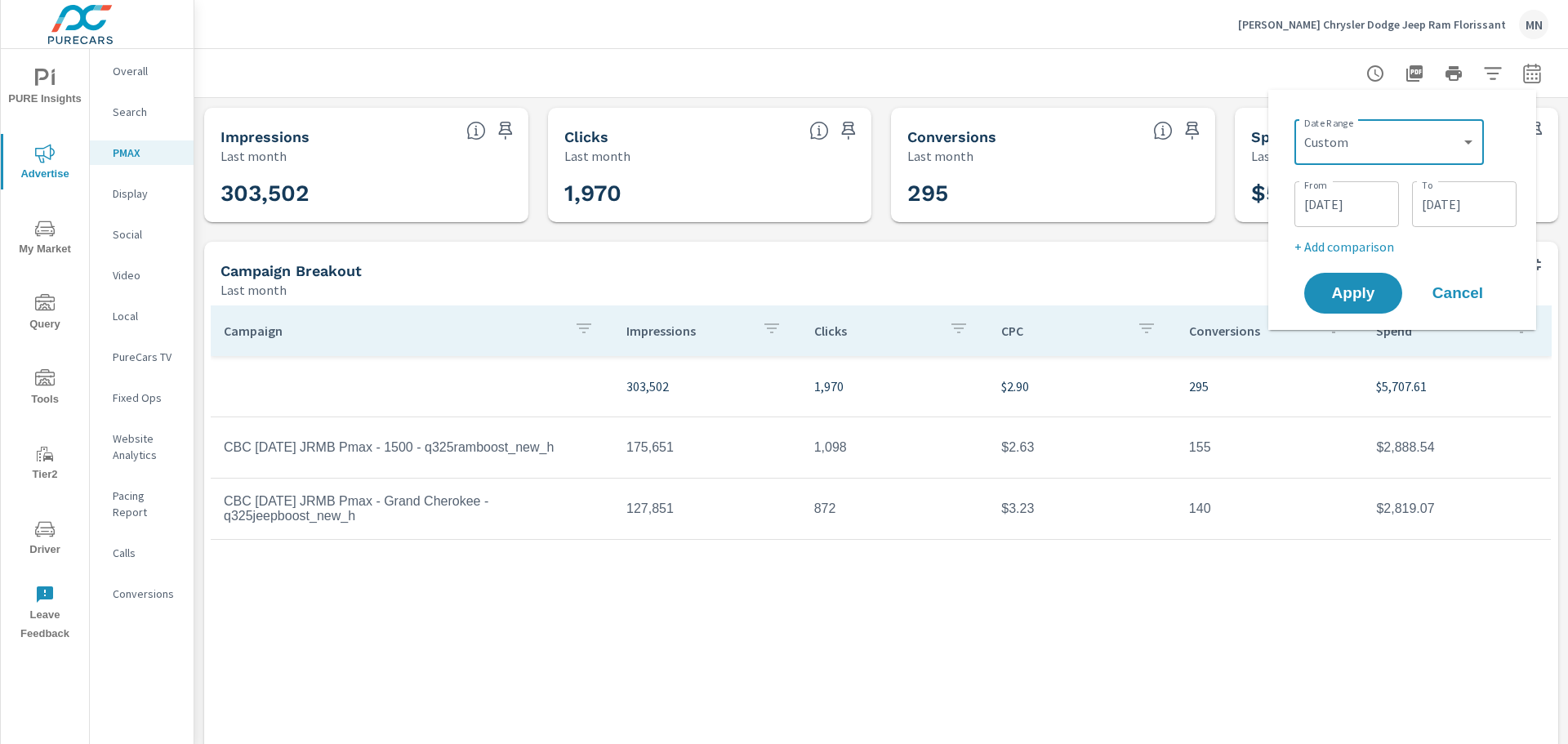
click at [1300, 208] on div "08/01/2025 From" at bounding box center [1347, 203] width 104 height 46
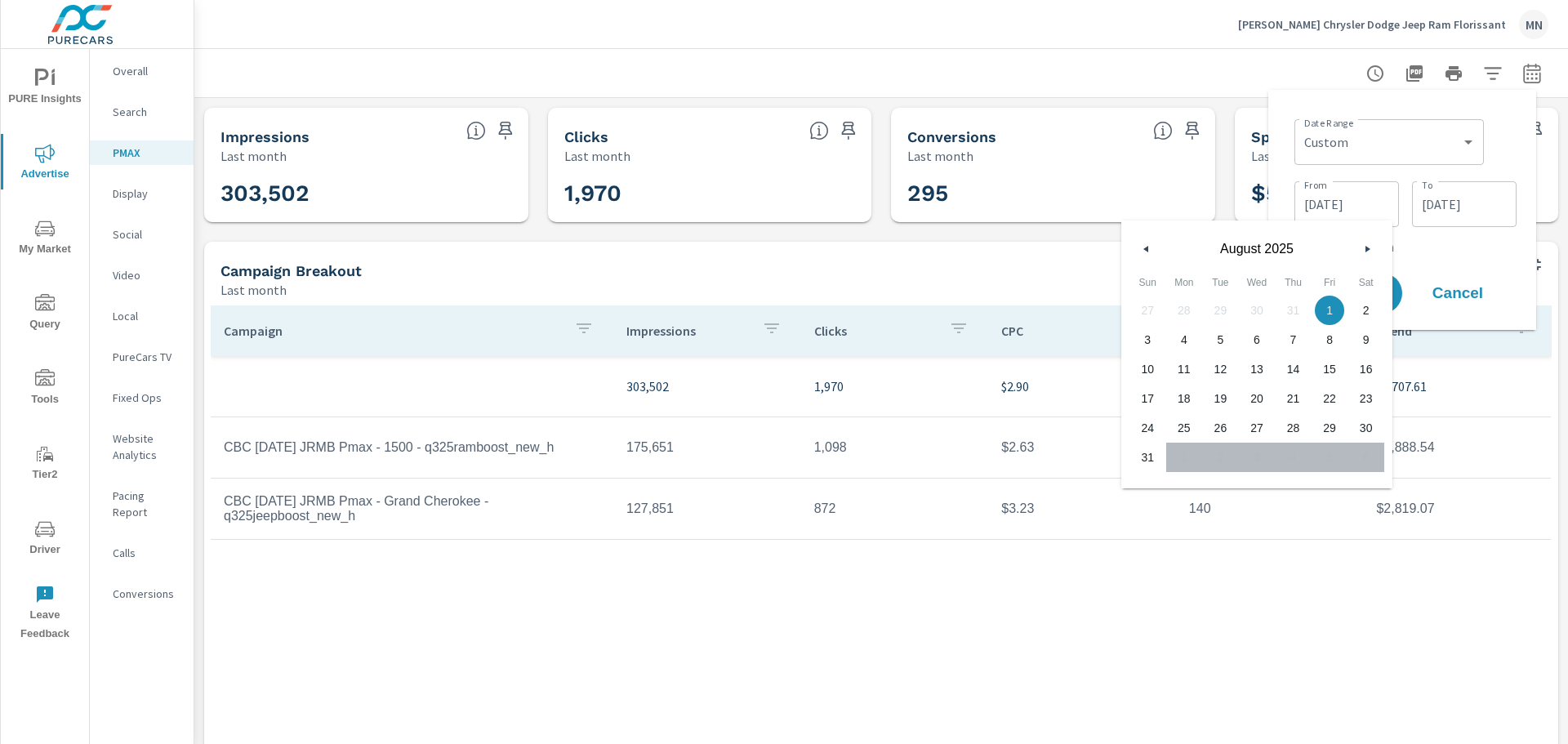
click at [1148, 246] on icon "button" at bounding box center [1143, 249] width 8 height 7
click at [1220, 307] on span "1" at bounding box center [1221, 310] width 37 height 22
type input "07/01/2025"
click at [1288, 149] on div "Date Range Custom Yesterday Last week Last 7 days Last 14 days Last 30 days Las…" at bounding box center [1402, 209] width 242 height 214
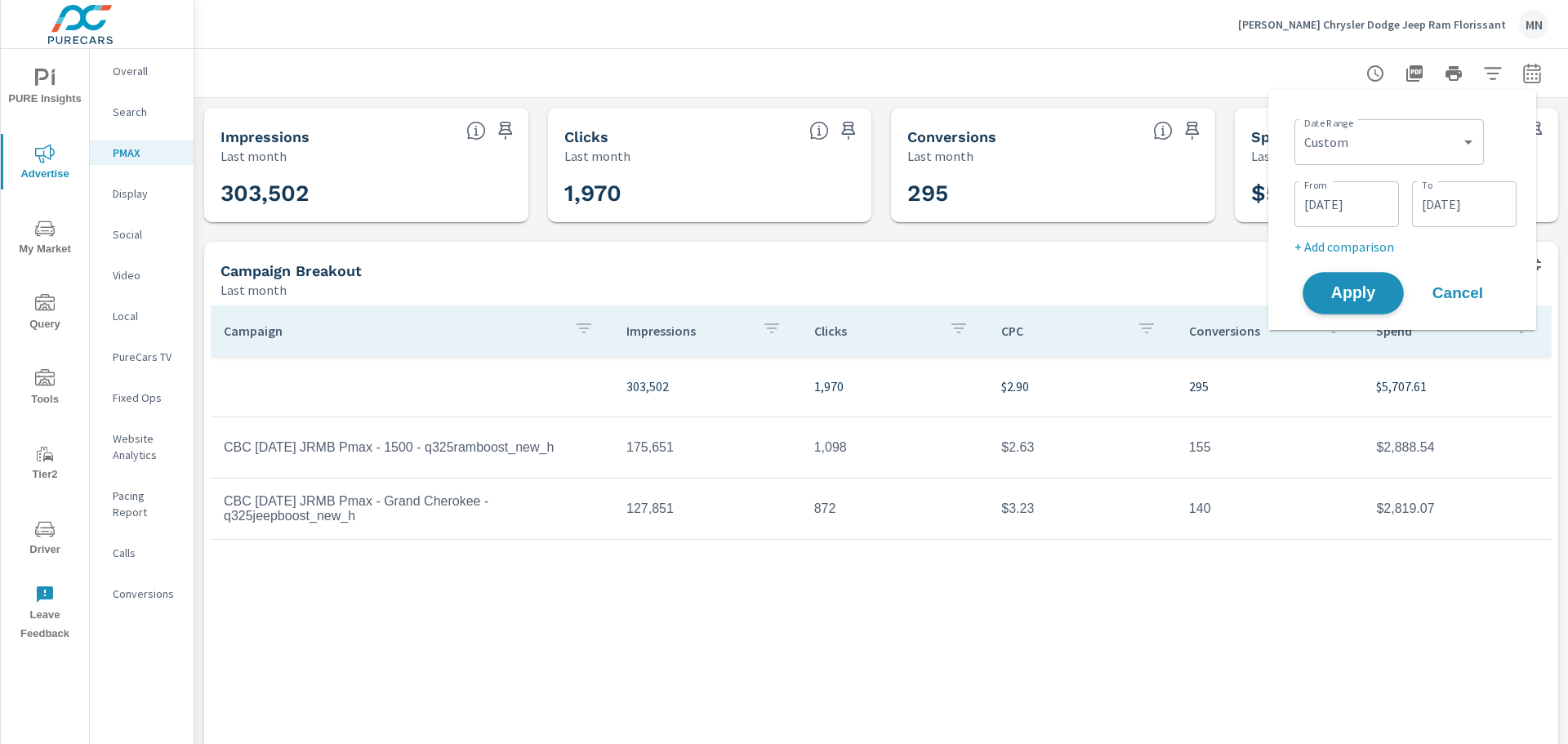
click at [1348, 286] on span "Apply" at bounding box center [1353, 294] width 67 height 16
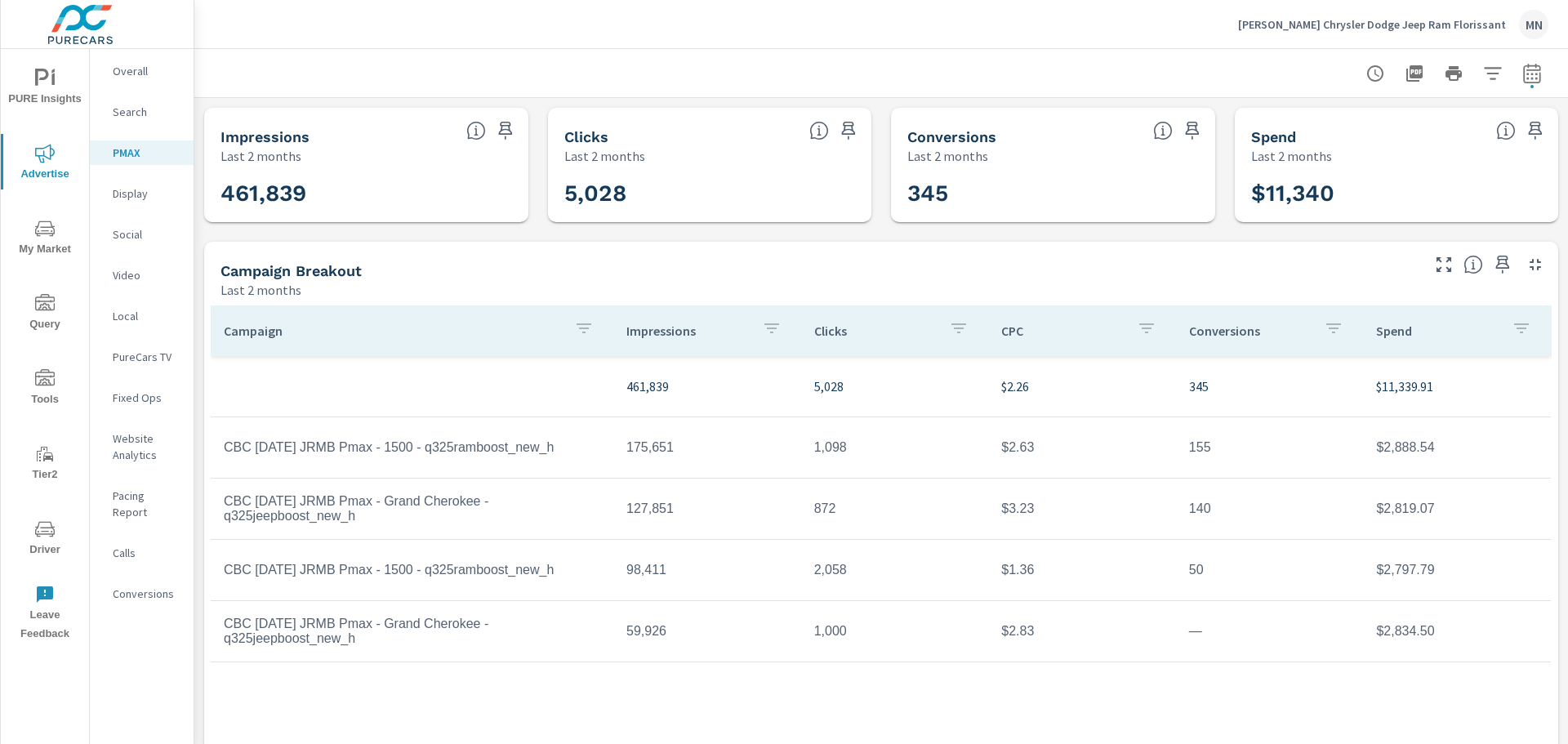
click at [1407, 75] on icon "button" at bounding box center [1415, 73] width 16 height 16
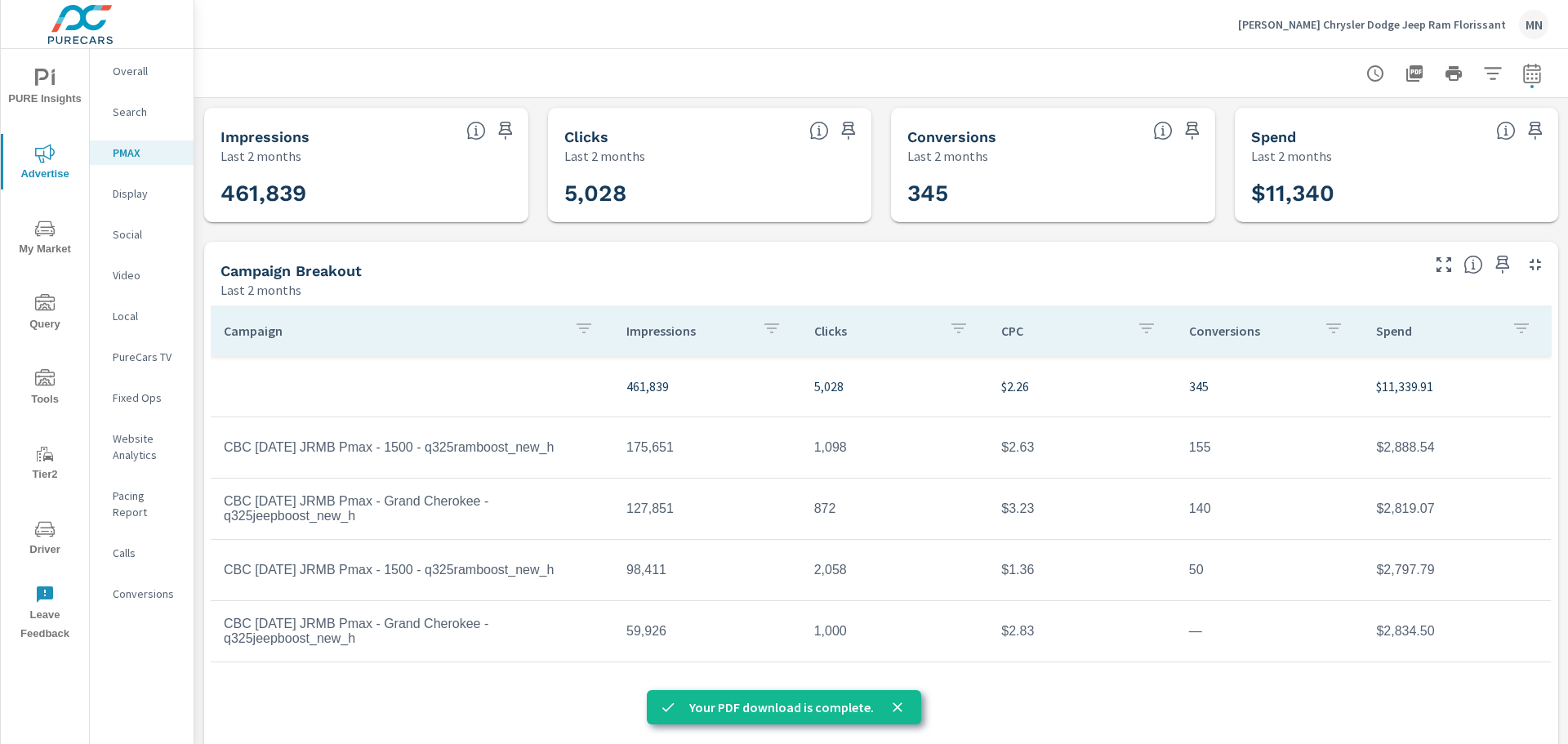
click at [142, 275] on p "Video" at bounding box center [146, 275] width 68 height 16
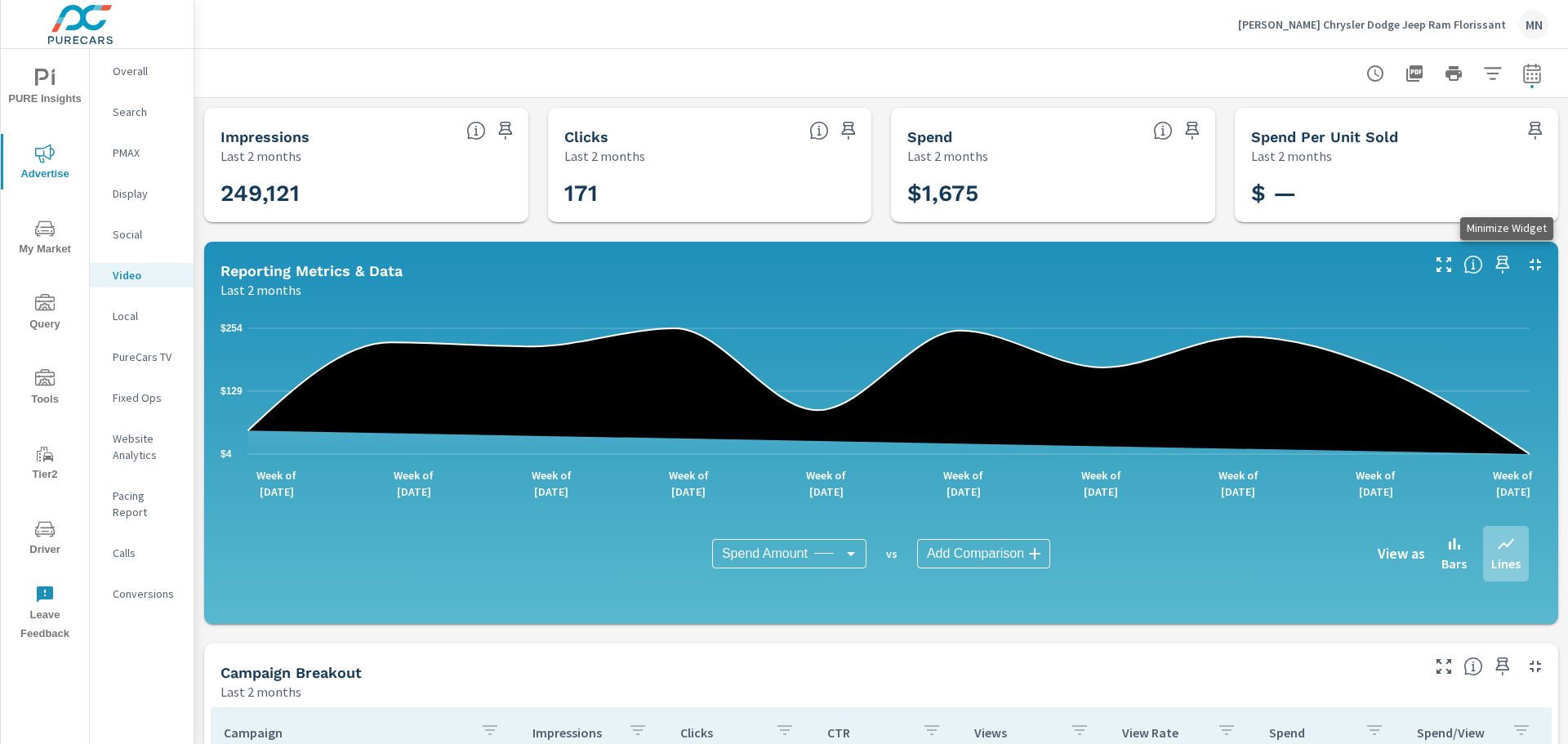
click at [1526, 266] on icon "button" at bounding box center [1535, 264] width 20 height 20
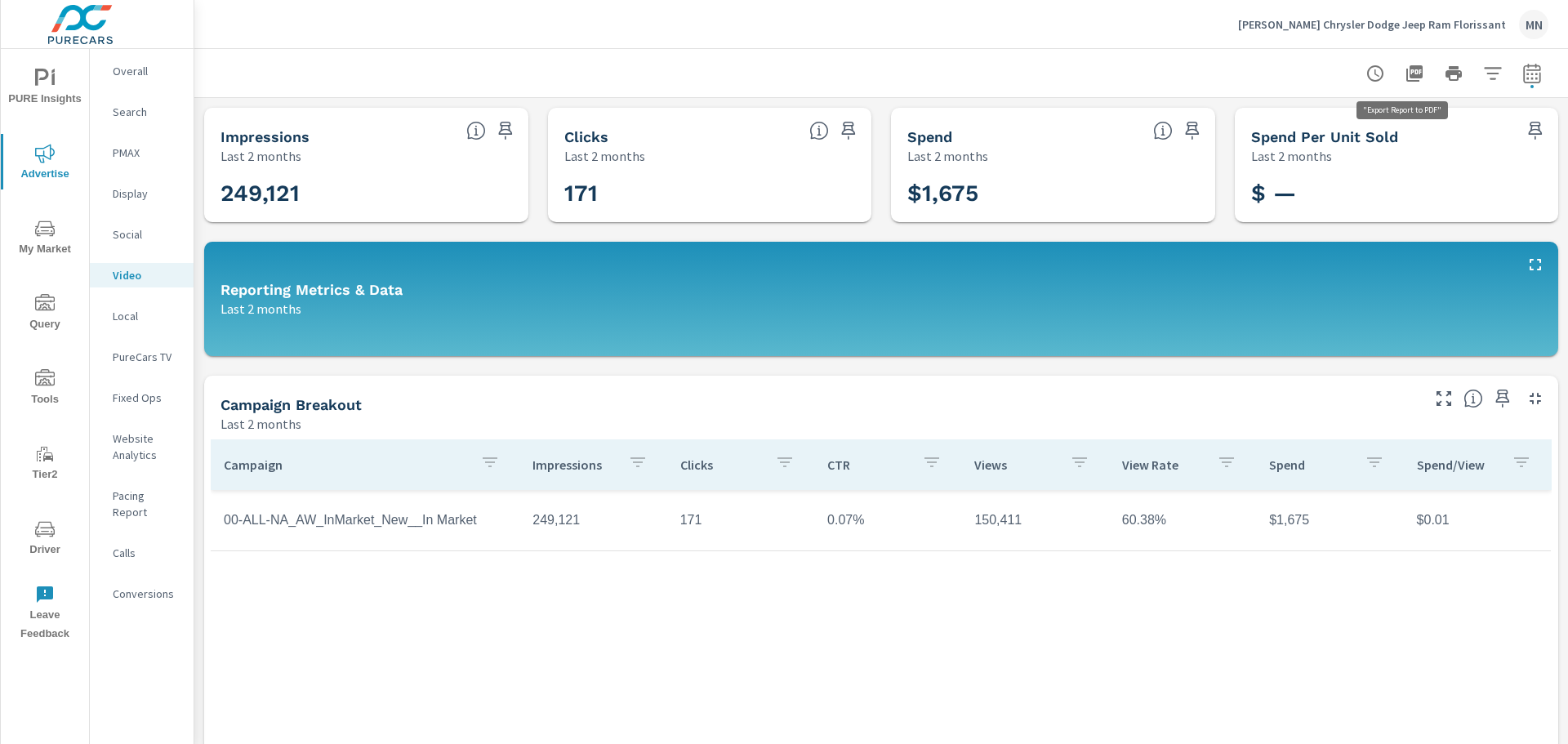
click at [1407, 77] on icon "button" at bounding box center [1415, 73] width 16 height 16
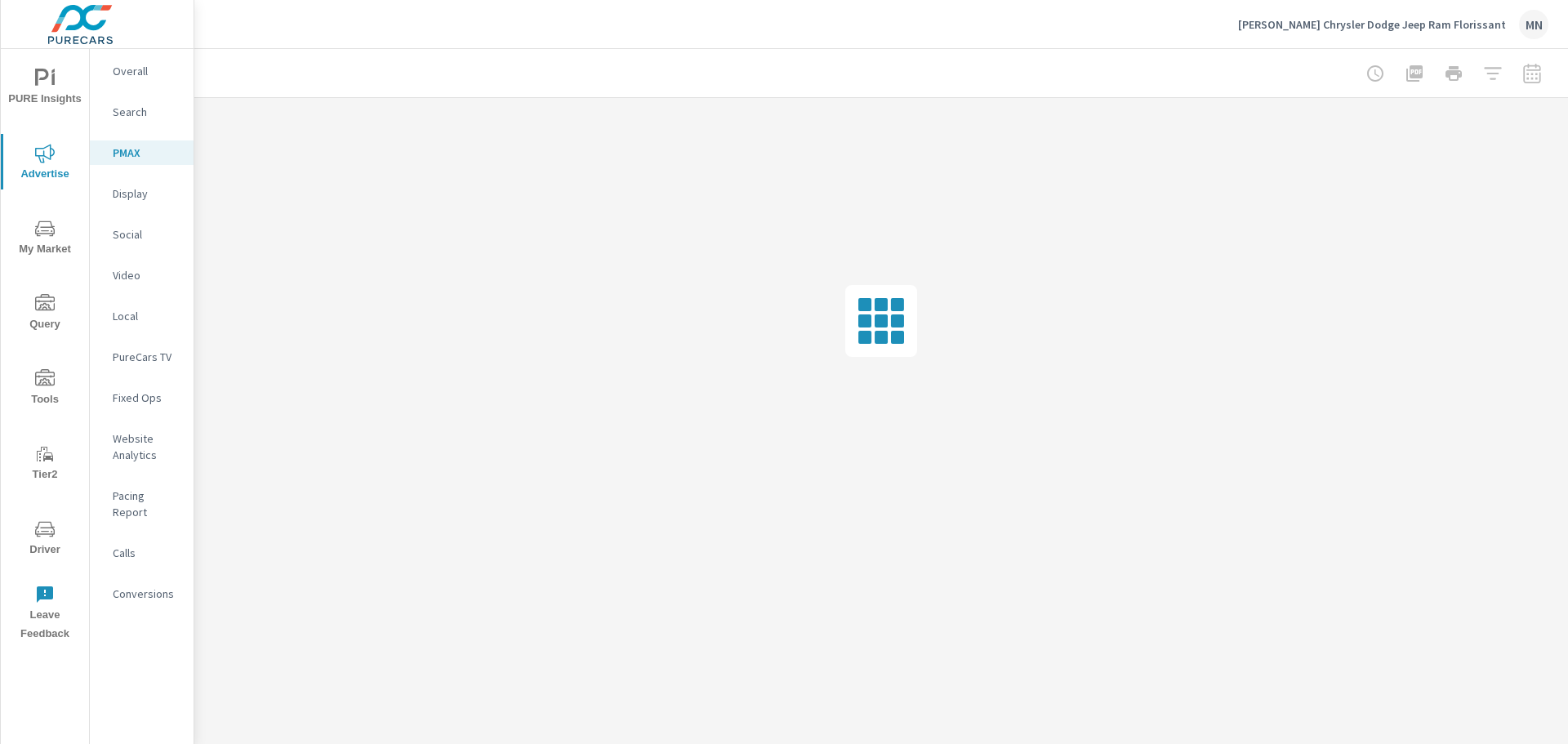
click at [122, 184] on div "Display" at bounding box center [141, 193] width 103 height 24
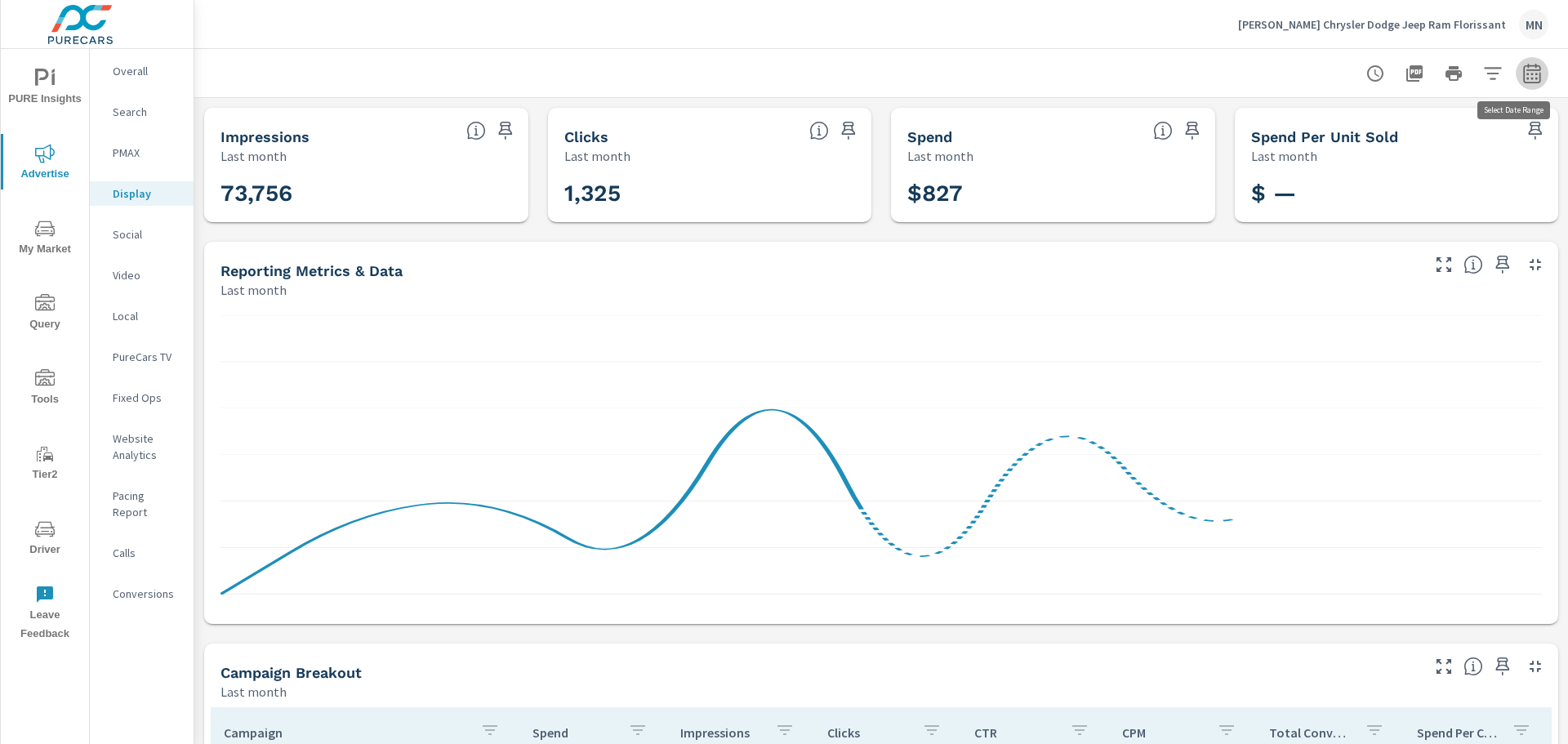
click at [1522, 77] on icon "button" at bounding box center [1532, 73] width 20 height 20
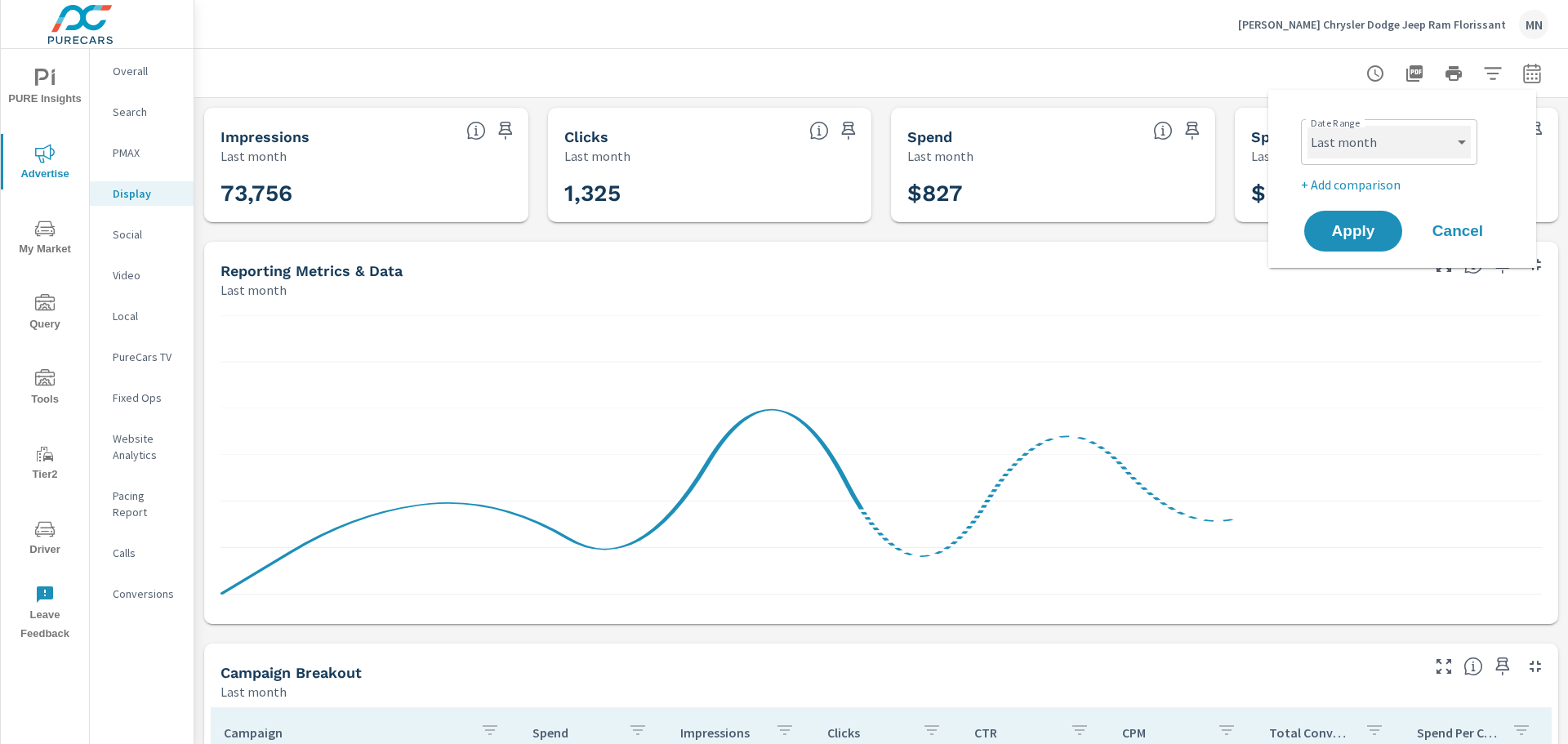
click at [1331, 147] on select "Custom [DATE] Last week Last 7 days Last 14 days Last 30 days Last 45 days Last…" at bounding box center [1390, 142] width 164 height 33
click at [1308, 126] on select "Custom [DATE] Last week Last 7 days Last 14 days Last 30 days Last 45 days Last…" at bounding box center [1390, 142] width 164 height 33
select select "custom"
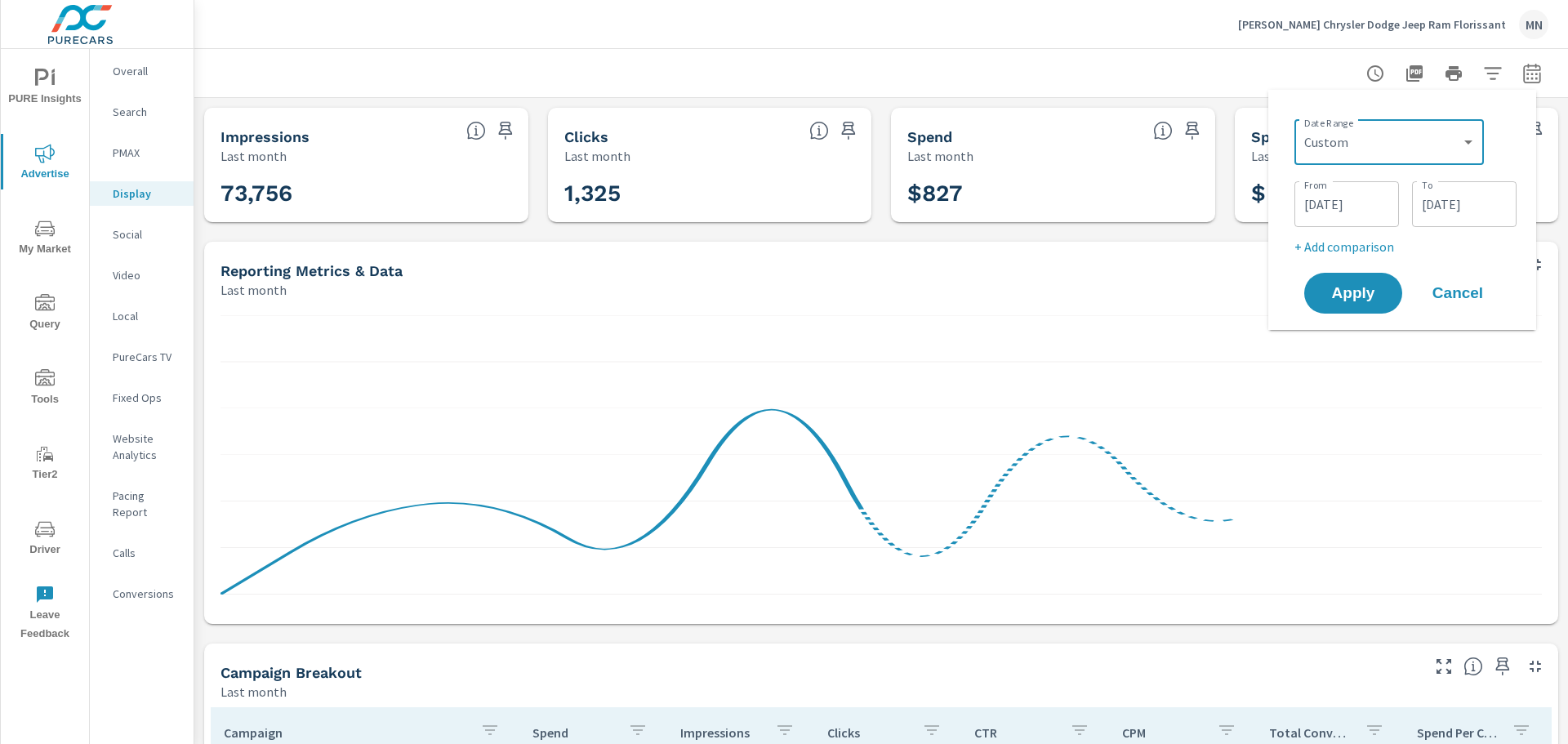
click at [1324, 205] on input "[DATE]" at bounding box center [1347, 204] width 91 height 33
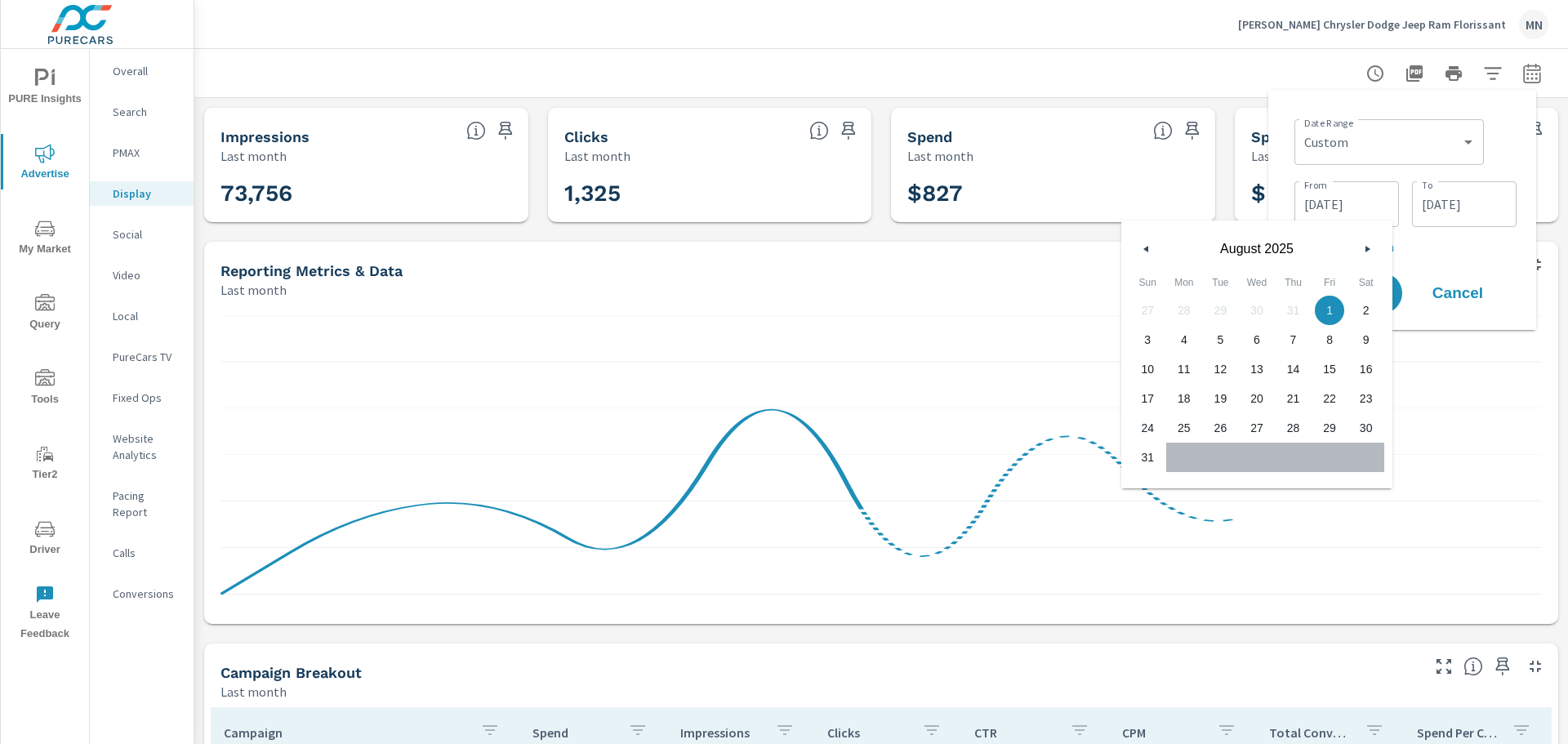
click at [1151, 254] on button "button" at bounding box center [1147, 249] width 20 height 20
click at [1219, 303] on span "1" at bounding box center [1221, 310] width 37 height 22
type input "[DATE]"
click at [1285, 133] on div "Date Range Custom [DATE] Last week Last 7 days Last 14 days Last 30 days Last 4…" at bounding box center [1402, 209] width 242 height 214
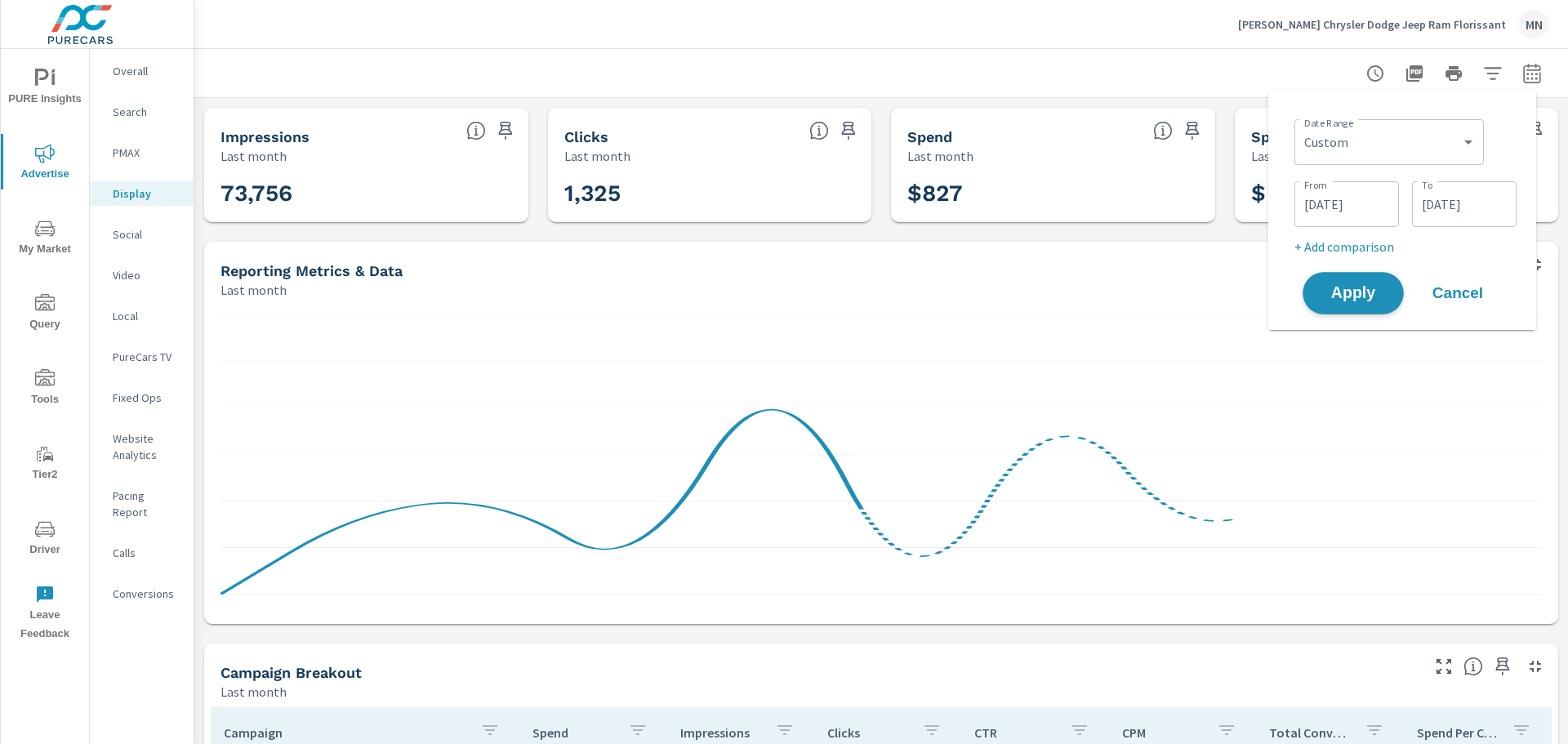
click at [1363, 296] on span "Apply" at bounding box center [1353, 294] width 67 height 16
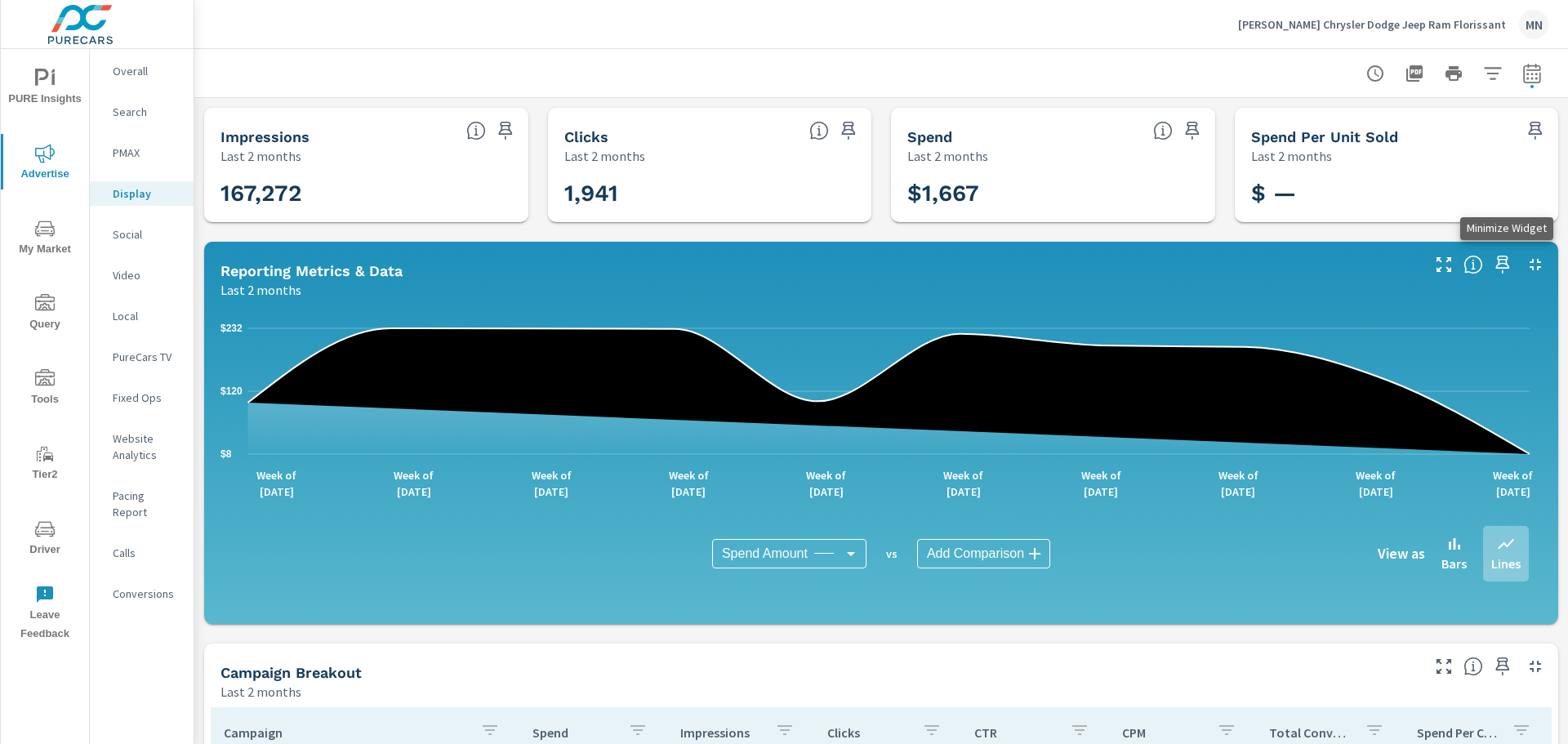
click at [1530, 267] on icon "button" at bounding box center [1535, 264] width 11 height 11
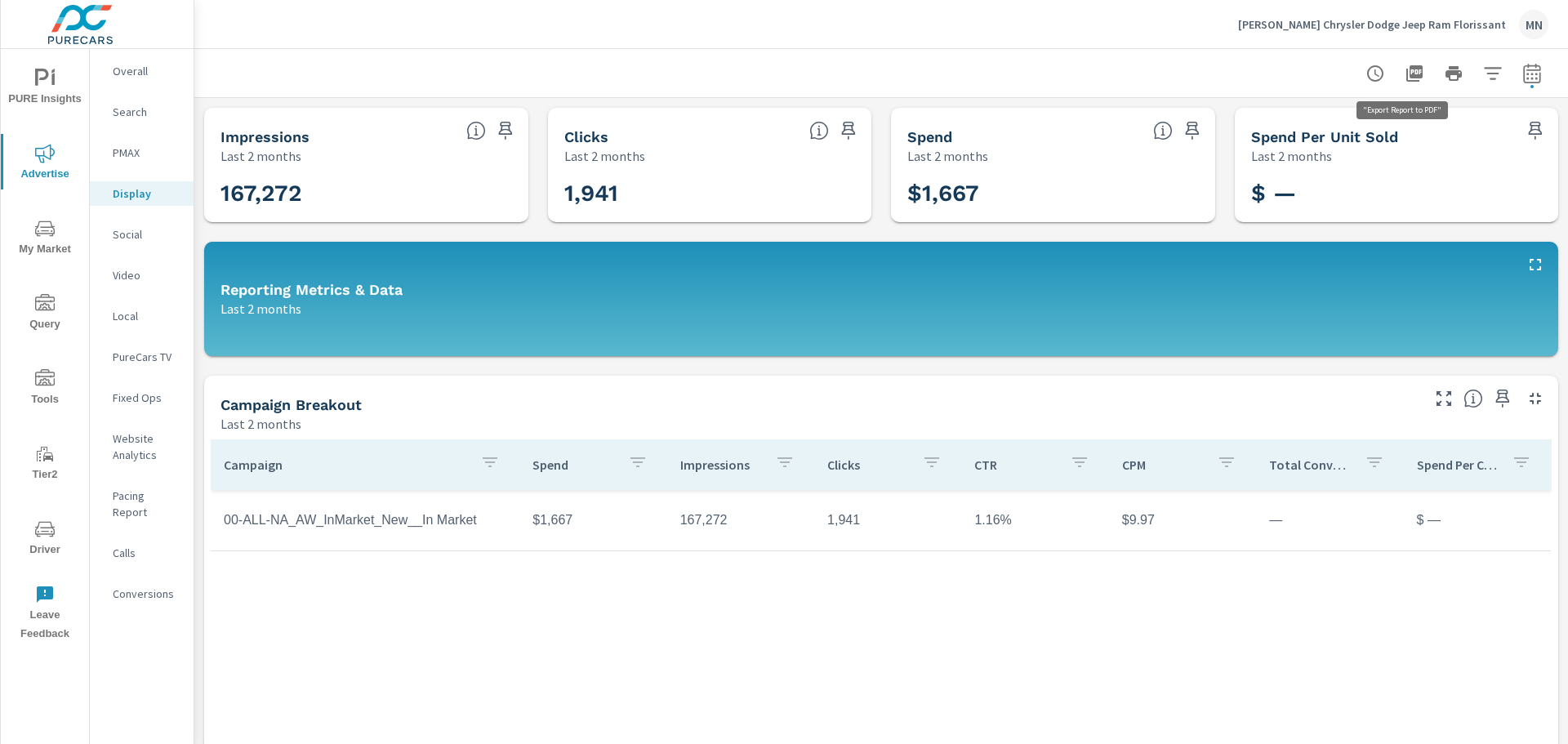
click at [1407, 72] on icon "button" at bounding box center [1415, 73] width 16 height 16
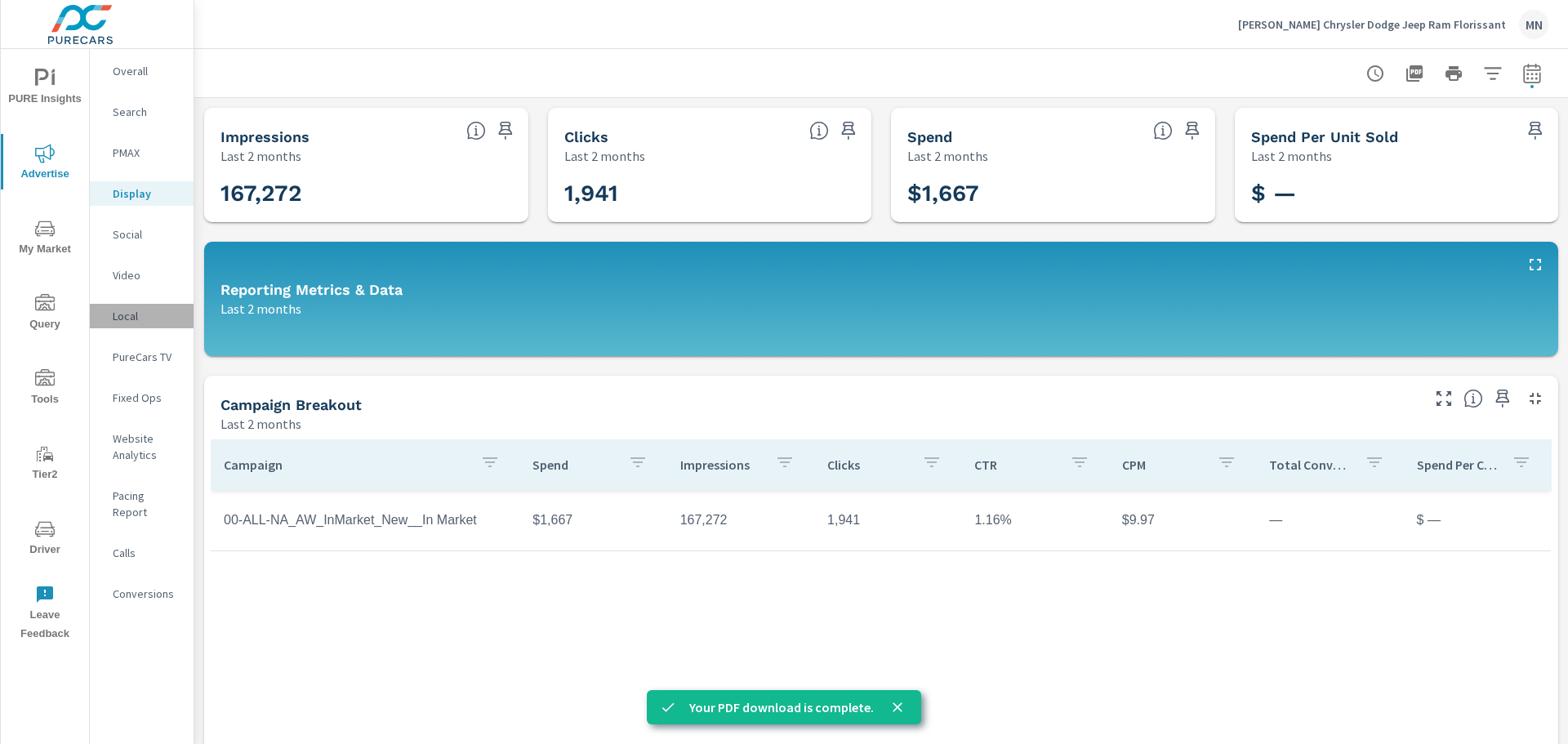
click at [130, 315] on p "Local" at bounding box center [146, 315] width 68 height 16
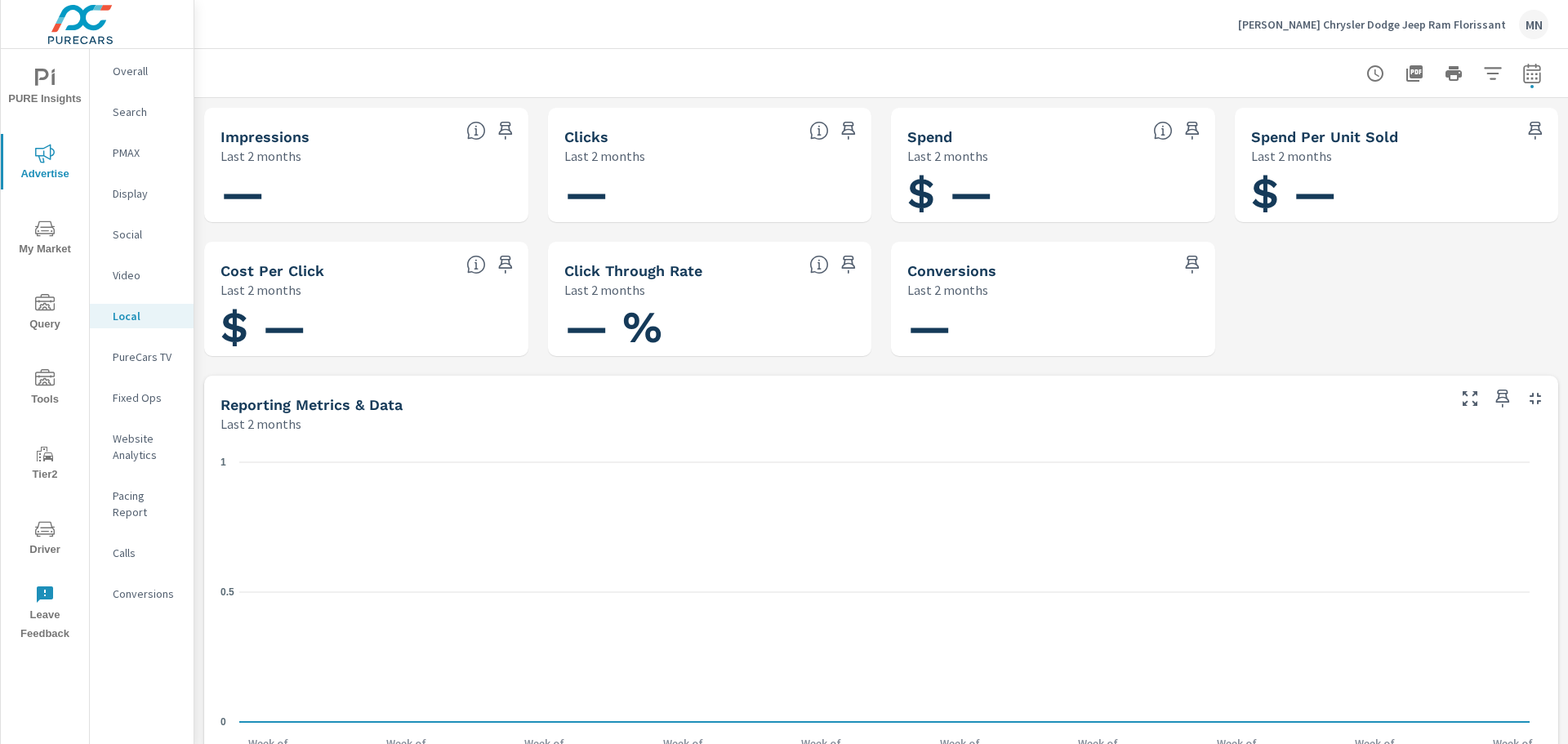
click at [152, 338] on nav "Overall Search PMAX Display Social Video Local PureCars TV Fixed Ops Website An…" at bounding box center [141, 338] width 103 height 580
click at [150, 358] on p "PureCars TV" at bounding box center [146, 356] width 68 height 16
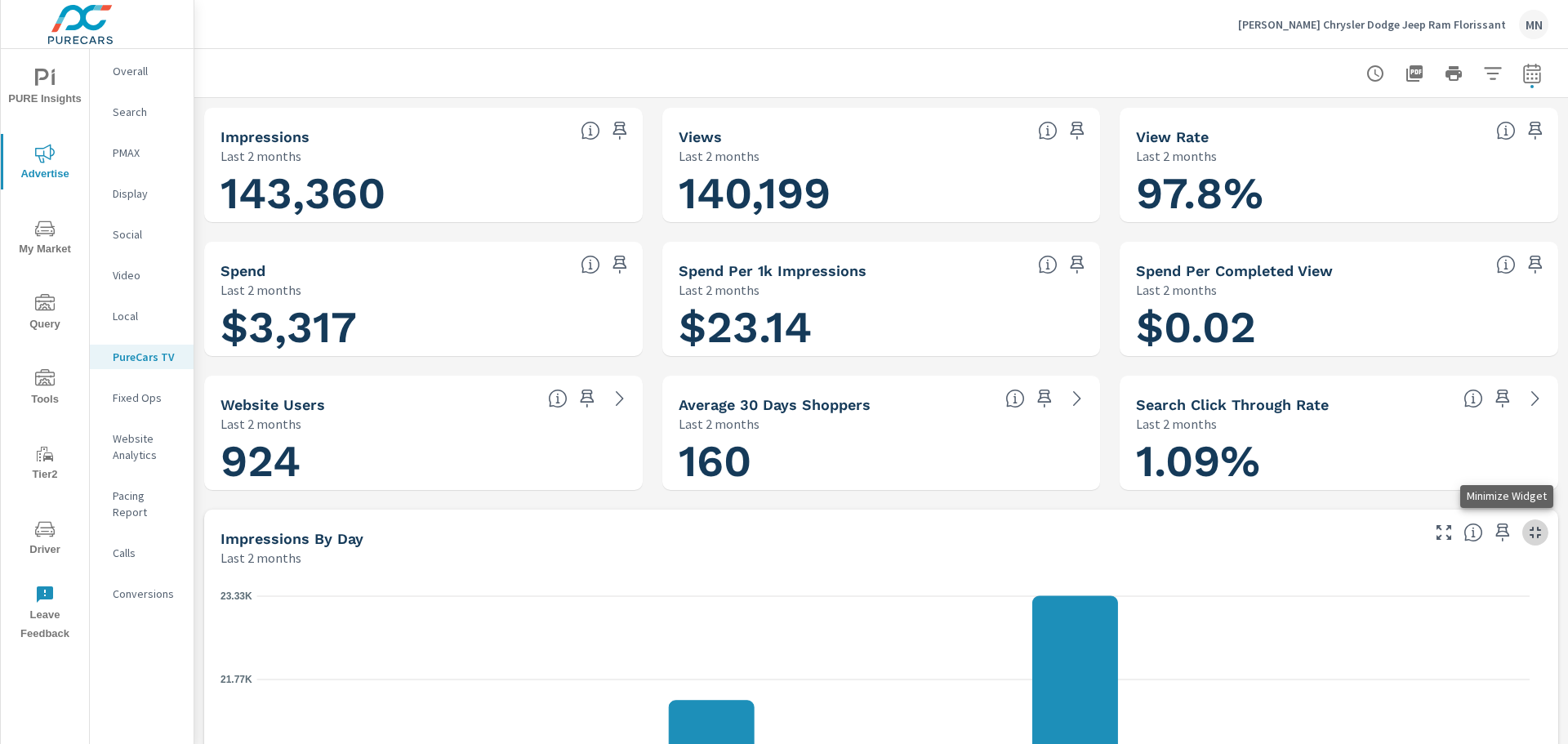
click at [1530, 530] on icon "button" at bounding box center [1535, 531] width 11 height 11
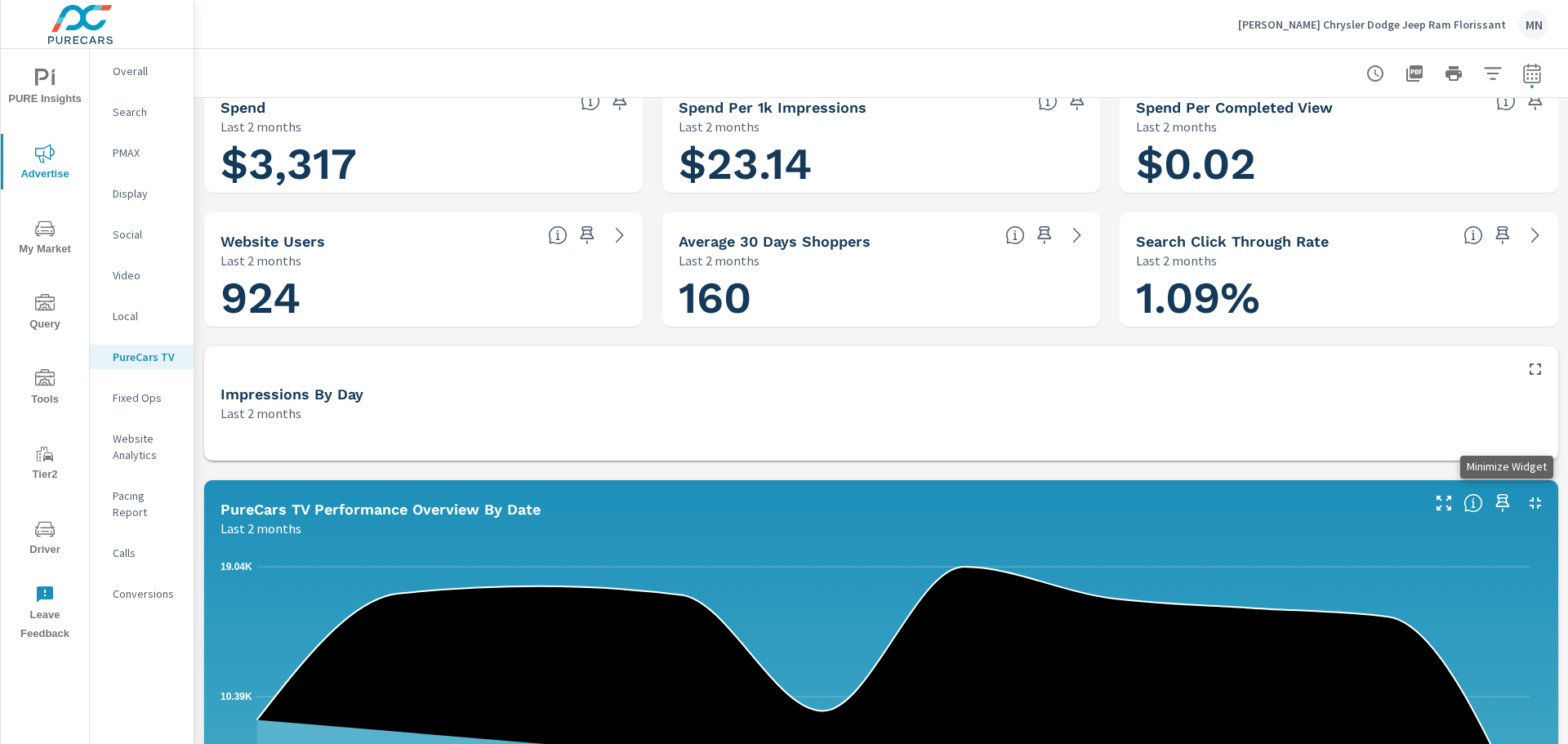
click at [1526, 503] on icon "button" at bounding box center [1535, 503] width 20 height 20
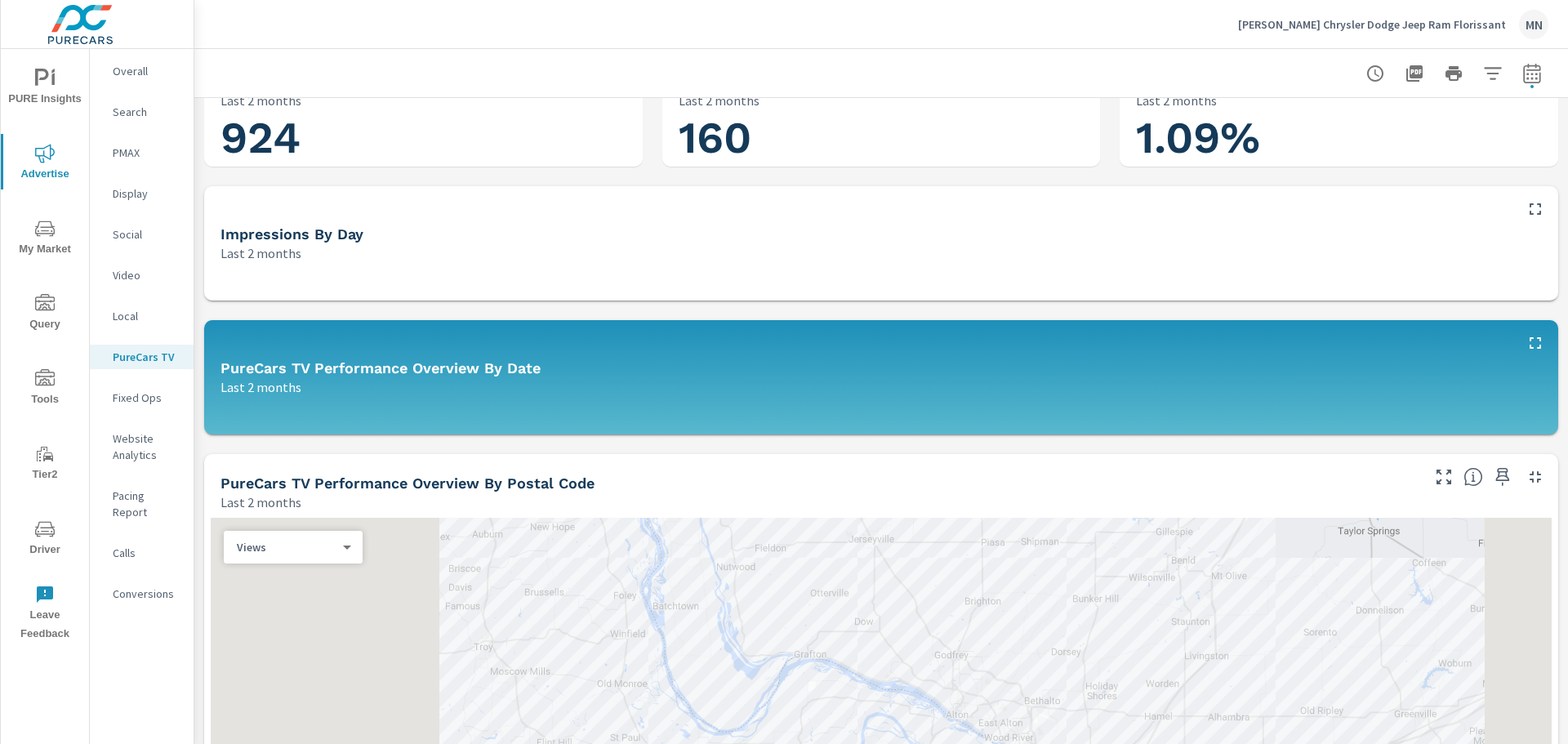
scroll to position [326, 0]
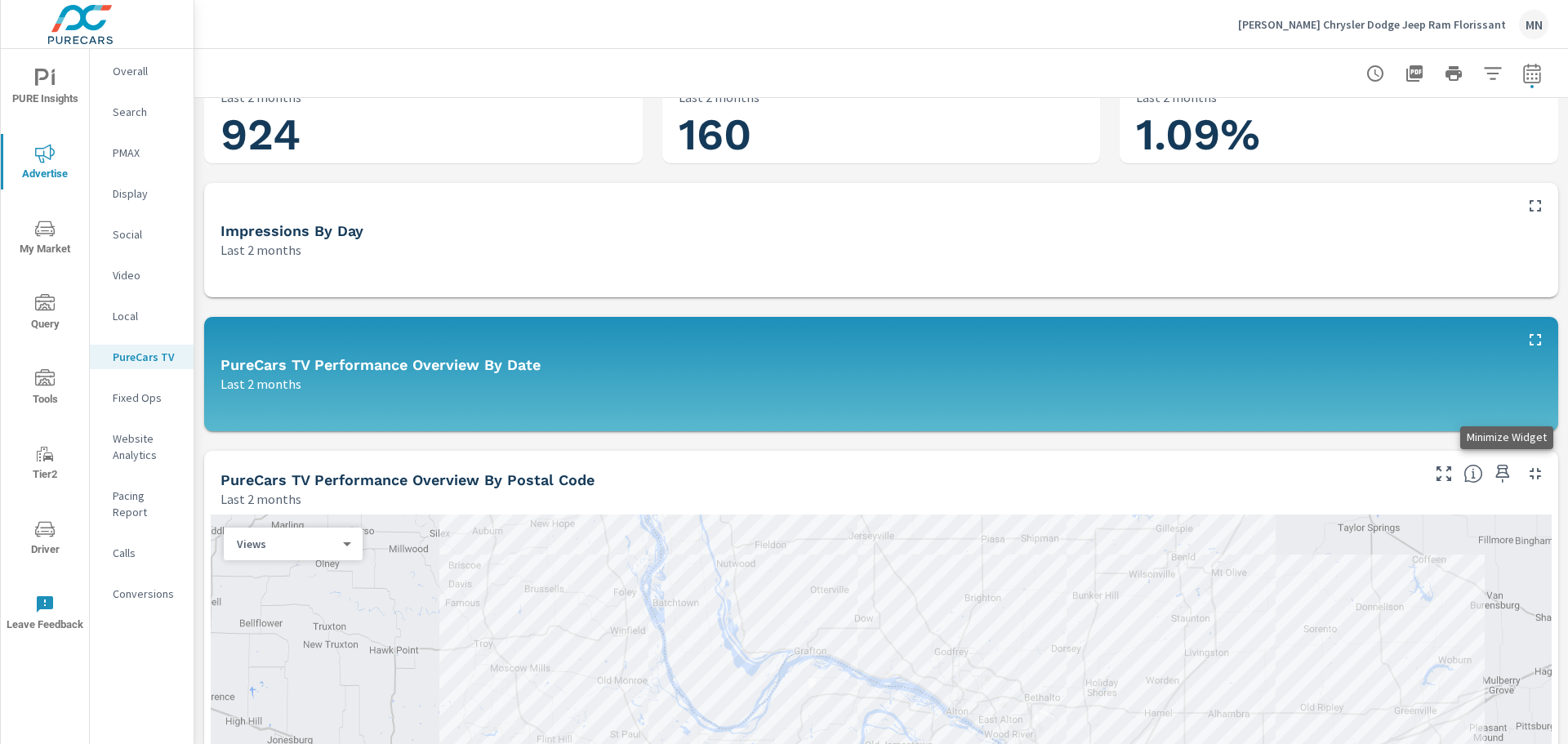
click at [1526, 482] on icon "button" at bounding box center [1535, 473] width 20 height 20
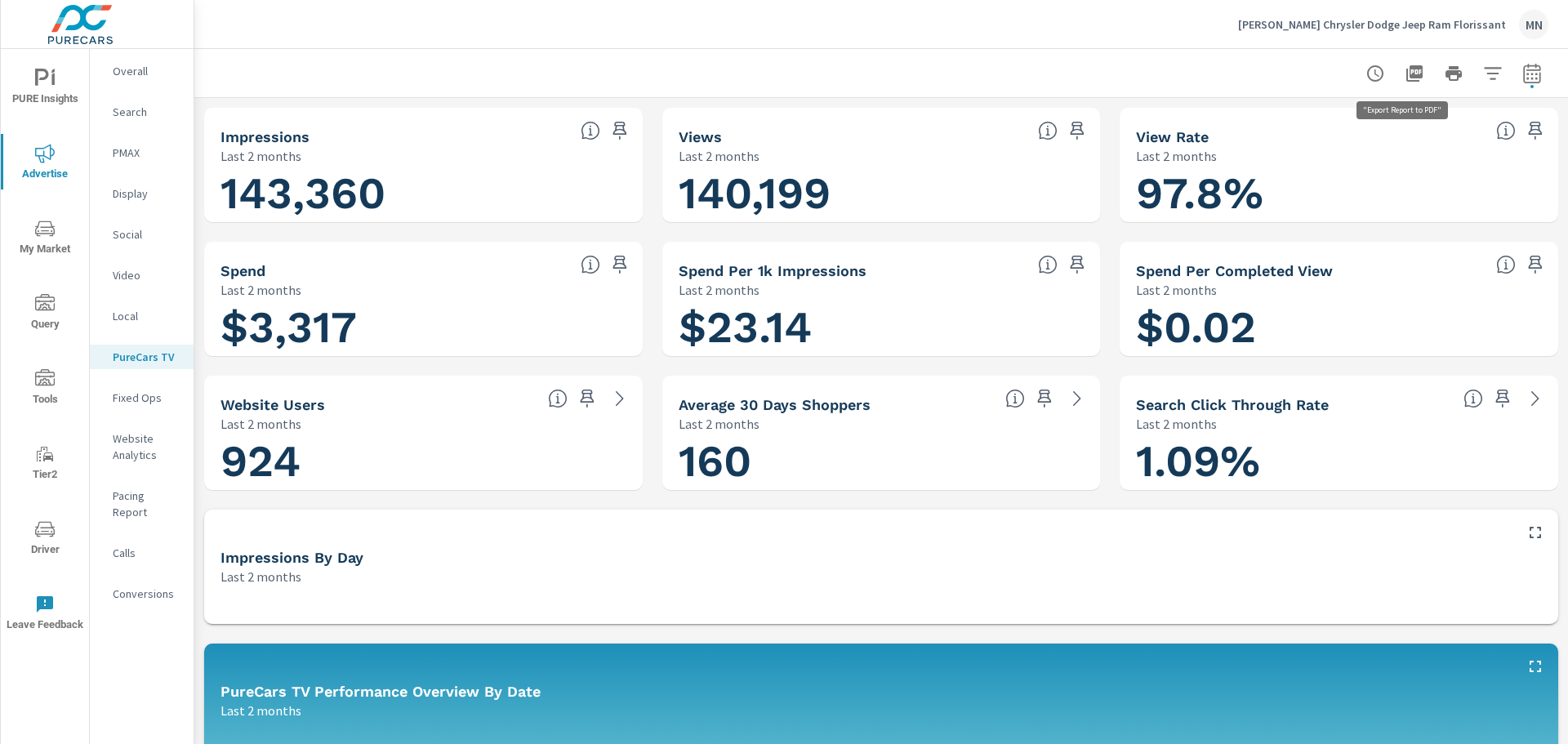
drag, startPoint x: 1408, startPoint y: 76, endPoint x: 1431, endPoint y: 96, distance: 30.5
click at [1408, 76] on icon "button" at bounding box center [1415, 73] width 16 height 16
drag, startPoint x: 873, startPoint y: 69, endPoint x: 844, endPoint y: 61, distance: 30.1
click at [873, 69] on div at bounding box center [880, 73] width 1335 height 48
